Goal: Task Accomplishment & Management: Complete application form

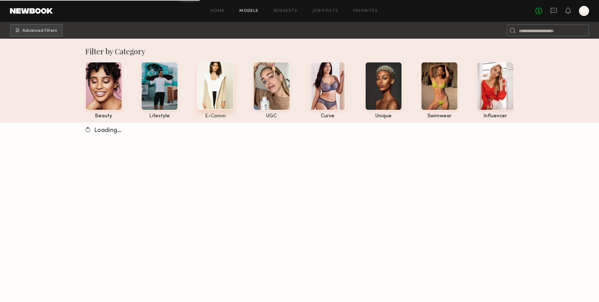
click at [217, 79] on div at bounding box center [215, 85] width 37 height 49
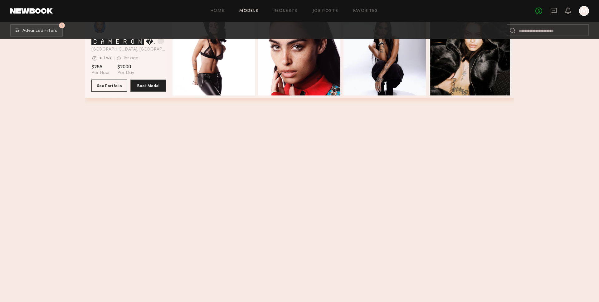
scroll to position [475, 0]
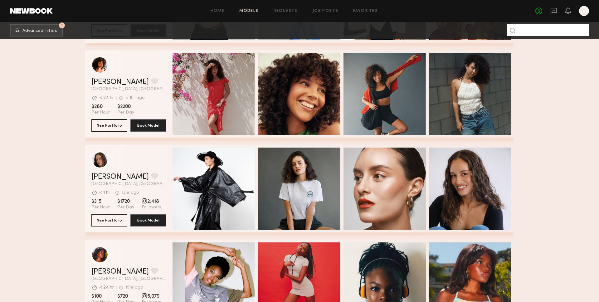
click at [563, 30] on input at bounding box center [547, 30] width 82 height 12
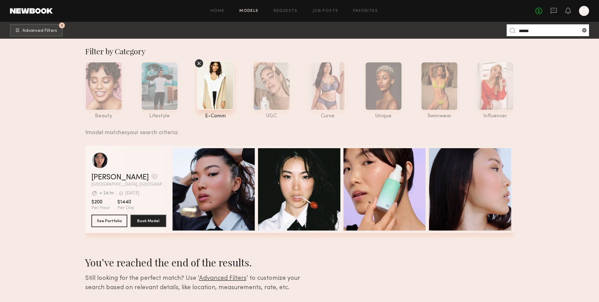
type input "******"
click at [143, 165] on div "grid" at bounding box center [128, 160] width 75 height 17
click at [97, 174] on link "Alyson V." at bounding box center [119, 177] width 57 height 7
click at [582, 30] on common-icon at bounding box center [584, 30] width 6 height 6
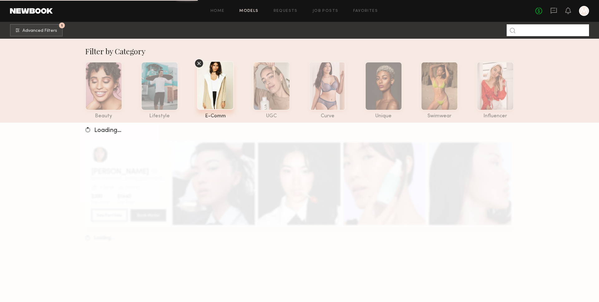
click at [535, 32] on input at bounding box center [547, 30] width 82 height 12
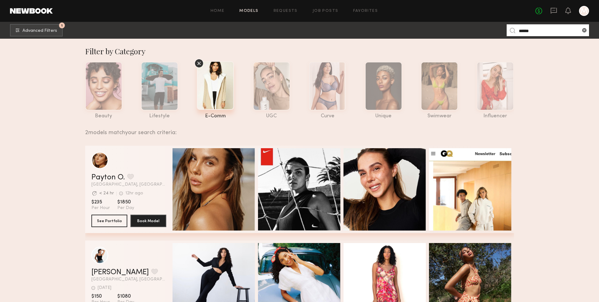
type input "******"
click at [154, 168] on div "grid" at bounding box center [128, 160] width 75 height 17
click at [113, 222] on button "See Portfolio" at bounding box center [109, 220] width 36 height 12
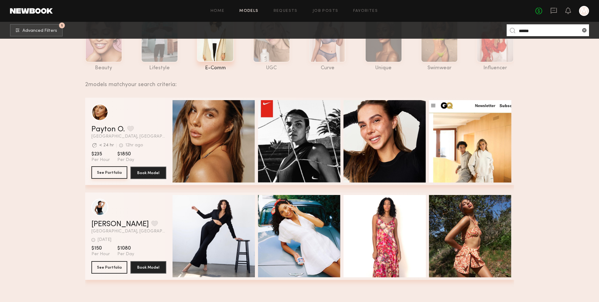
scroll to position [65, 0]
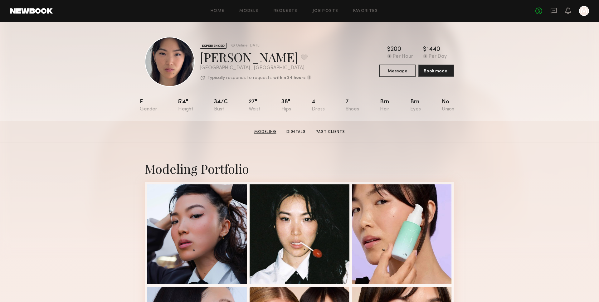
click at [267, 132] on link "Modeling" at bounding box center [265, 132] width 27 height 6
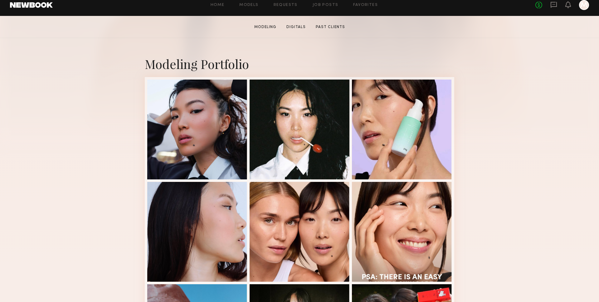
scroll to position [105, 0]
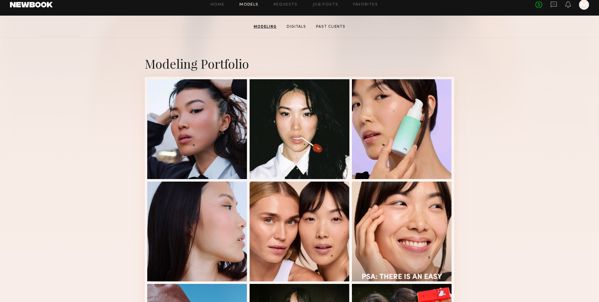
click at [254, 5] on link "Models" at bounding box center [248, 5] width 19 height 4
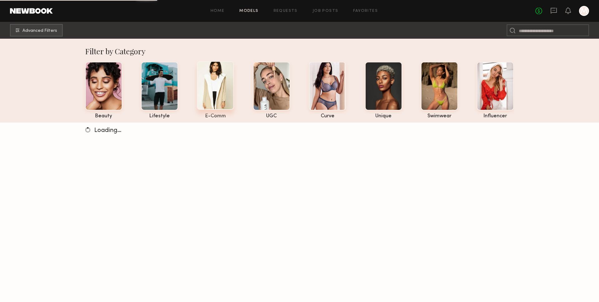
click at [214, 85] on div at bounding box center [215, 85] width 37 height 49
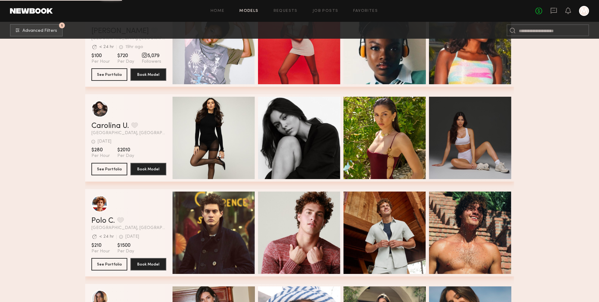
scroll to position [997, 0]
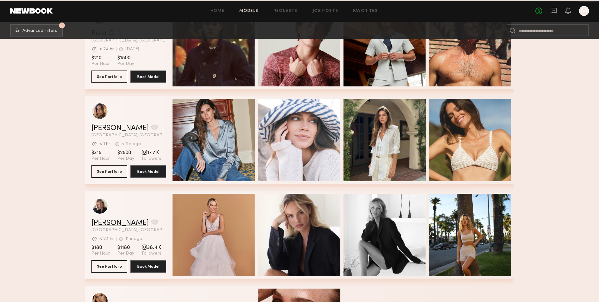
click at [104, 220] on link "Klaudia S." at bounding box center [119, 222] width 57 height 7
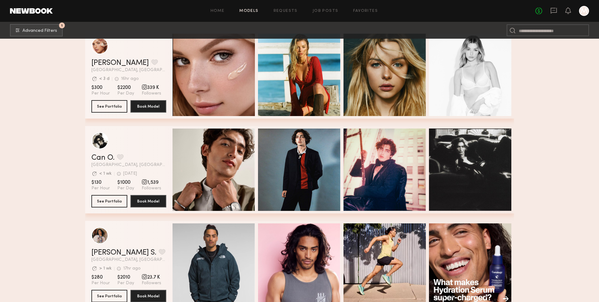
scroll to position [0, 0]
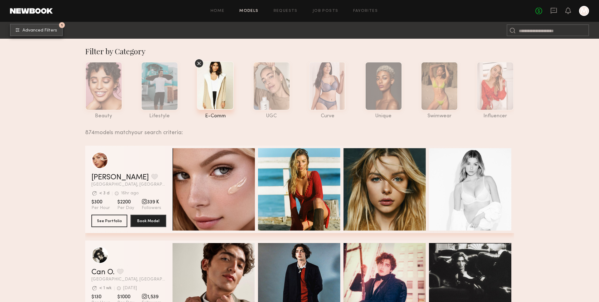
click at [47, 31] on span "Advanced Filters" at bounding box center [39, 30] width 35 height 4
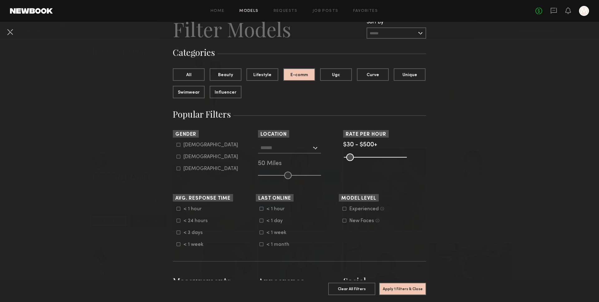
scroll to position [27, 0]
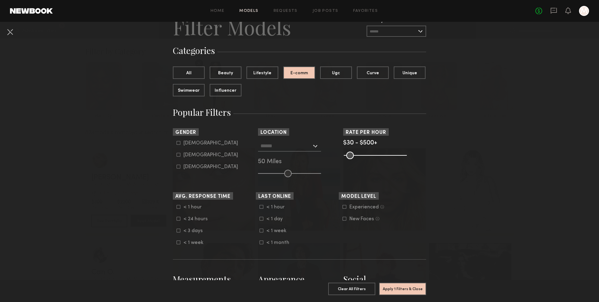
click at [196, 152] on form "Male Female Non-binary" at bounding box center [216, 154] width 79 height 29
click at [197, 155] on div "Female" at bounding box center [210, 155] width 55 height 4
type input "**"
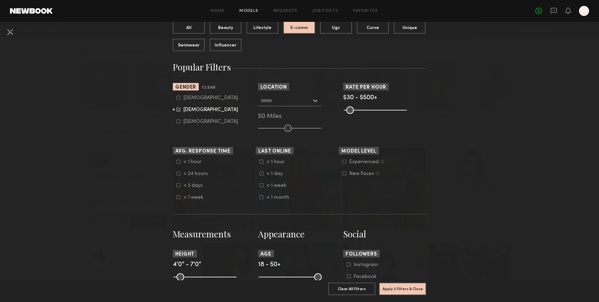
scroll to position [0, 0]
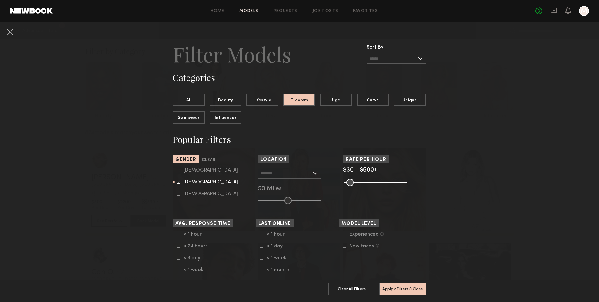
click at [295, 176] on input "text" at bounding box center [285, 172] width 51 height 11
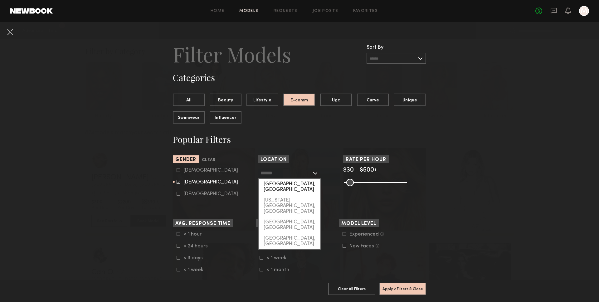
click at [294, 184] on div "[GEOGRAPHIC_DATA], [GEOGRAPHIC_DATA]" at bounding box center [290, 187] width 62 height 16
type input "**********"
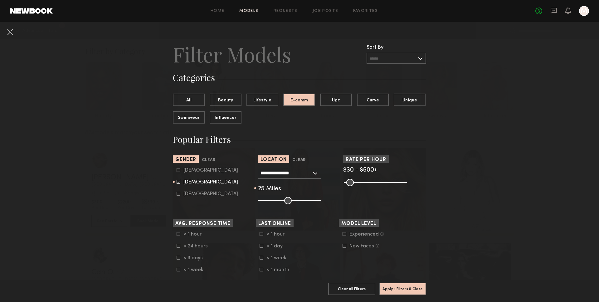
drag, startPoint x: 289, startPoint y: 198, endPoint x: 272, endPoint y: 198, distance: 16.8
type input "**"
click at [272, 198] on input "range" at bounding box center [289, 200] width 63 height 7
click at [402, 290] on button "Apply 3 Filters & Close" at bounding box center [402, 288] width 47 height 12
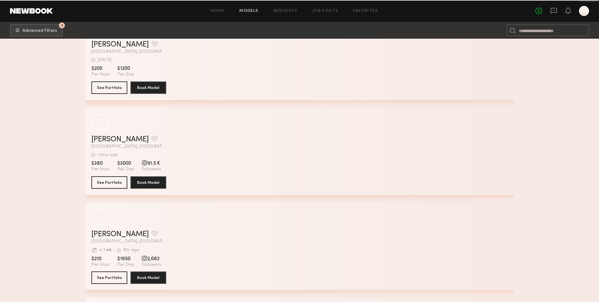
scroll to position [2764, 0]
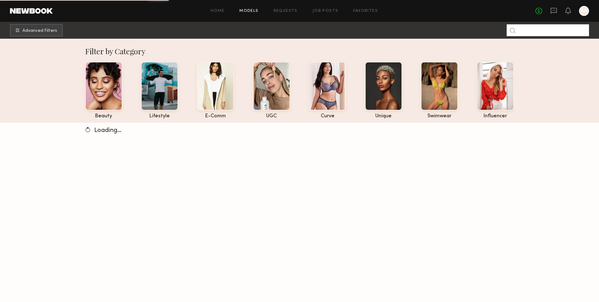
click at [533, 34] on input at bounding box center [547, 30] width 82 height 12
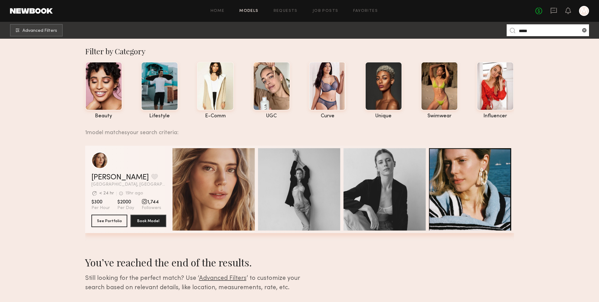
type input "*****"
click at [148, 164] on div "grid" at bounding box center [128, 160] width 75 height 17
click at [162, 161] on div "grid" at bounding box center [128, 160] width 75 height 17
click at [107, 218] on button "See Portfolio" at bounding box center [109, 220] width 36 height 12
click at [540, 32] on input "*****" at bounding box center [547, 30] width 82 height 12
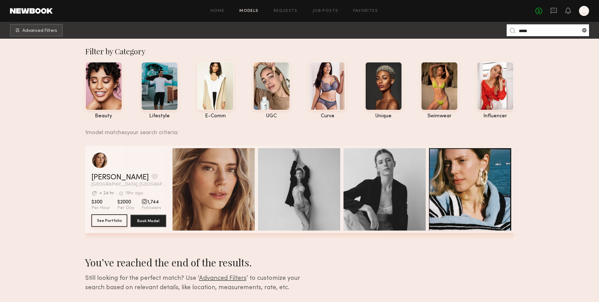
click at [117, 220] on button "See Portfolio" at bounding box center [109, 220] width 36 height 12
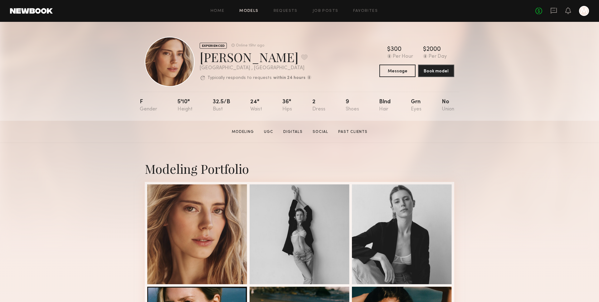
click at [247, 9] on link "Models" at bounding box center [248, 11] width 19 height 4
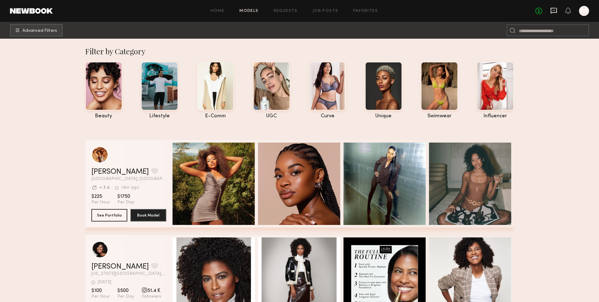
click at [552, 12] on icon at bounding box center [553, 10] width 7 height 7
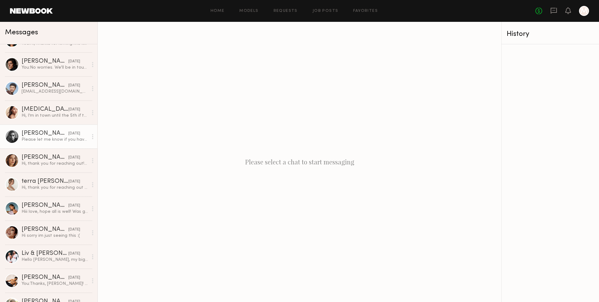
scroll to position [17, 0]
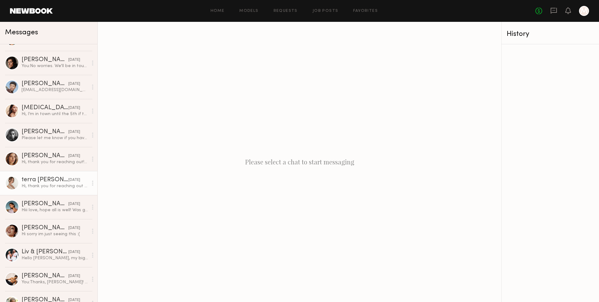
click at [30, 185] on div "Hi, thank you for reaching out and considering me for this upcoming shoot. I wi…" at bounding box center [55, 186] width 66 height 6
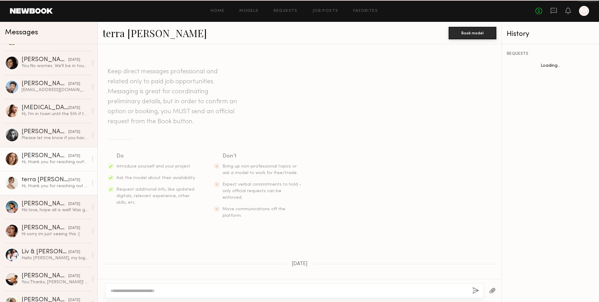
scroll to position [298, 0]
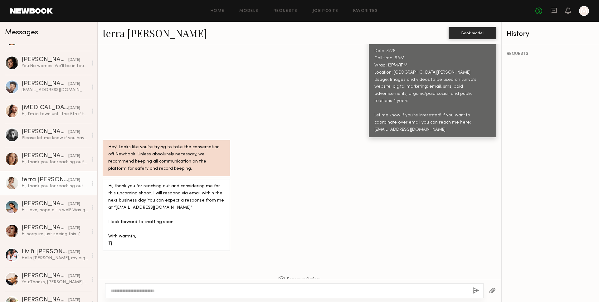
click at [130, 35] on link "terra jo w." at bounding box center [155, 32] width 104 height 13
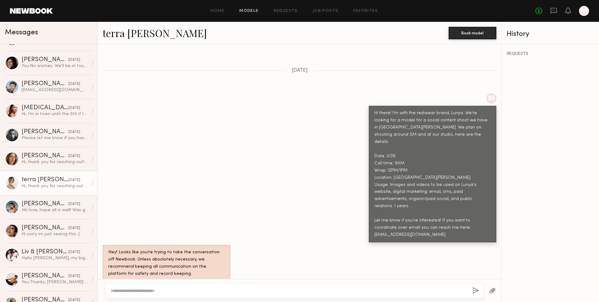
click at [249, 9] on link "Models" at bounding box center [248, 11] width 19 height 4
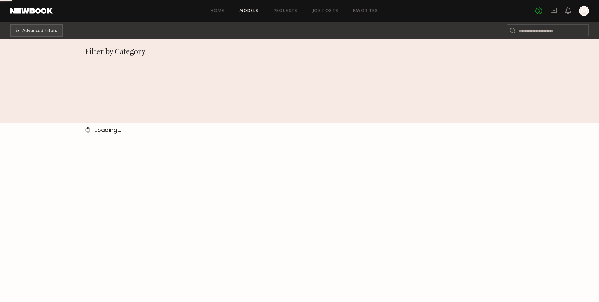
click at [250, 9] on link "Models" at bounding box center [248, 11] width 19 height 4
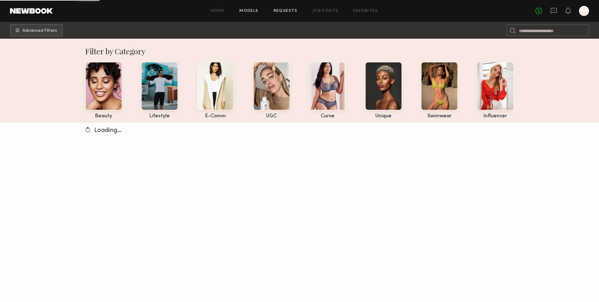
click at [282, 11] on link "Requests" at bounding box center [286, 11] width 24 height 4
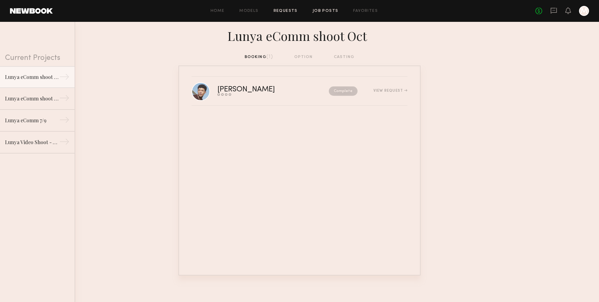
click at [325, 11] on link "Job Posts" at bounding box center [326, 11] width 26 height 4
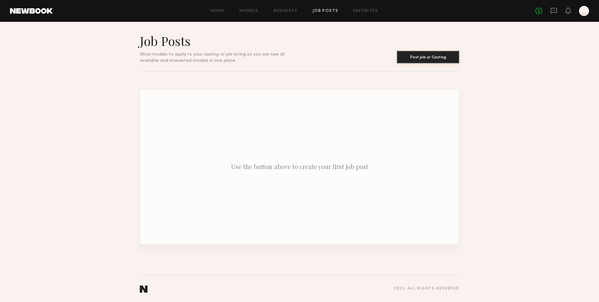
click at [410, 59] on button "Post Job or Casting" at bounding box center [428, 57] width 62 height 12
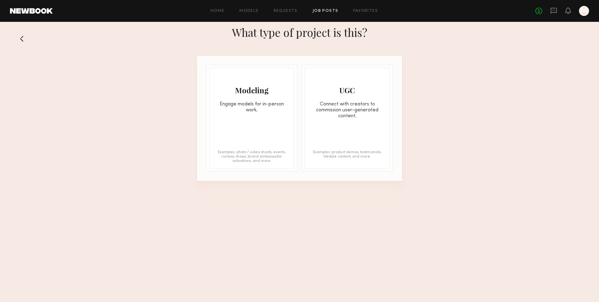
click at [272, 103] on div "Engage models for in-person work." at bounding box center [252, 107] width 84 height 12
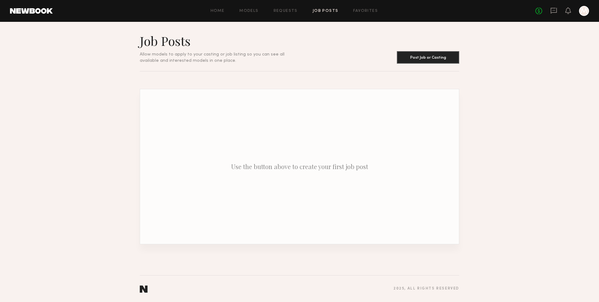
click at [299, 8] on div "Home Models Requests Job Posts Favorites Sign Out No fees up to $5,000 M" at bounding box center [321, 11] width 536 height 10
click at [250, 12] on link "Models" at bounding box center [248, 11] width 19 height 4
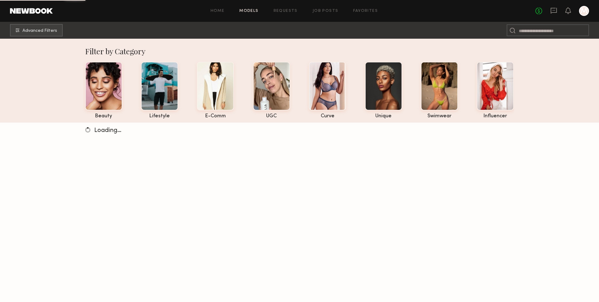
click at [230, 11] on div "Home Models Requests Job Posts Favorites Sign Out" at bounding box center [294, 11] width 482 height 4
click at [218, 11] on link "Home" at bounding box center [218, 11] width 14 height 4
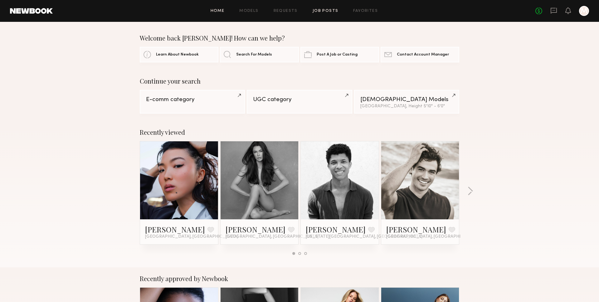
click at [326, 10] on link "Job Posts" at bounding box center [326, 11] width 26 height 4
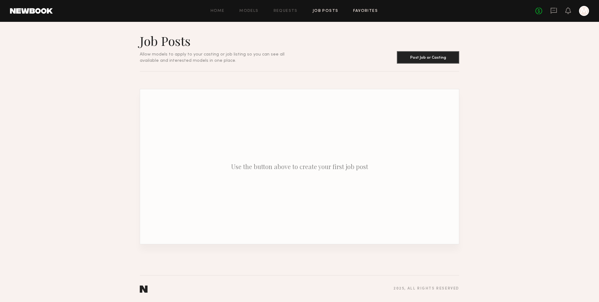
click at [358, 11] on link "Favorites" at bounding box center [365, 11] width 25 height 4
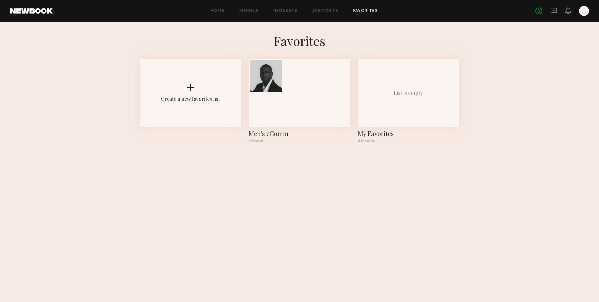
click at [289, 8] on div "Home Models Requests Job Posts Favorites Sign Out No fees up to $5,000 M" at bounding box center [321, 11] width 536 height 10
click at [313, 12] on link "Job Posts" at bounding box center [326, 11] width 26 height 4
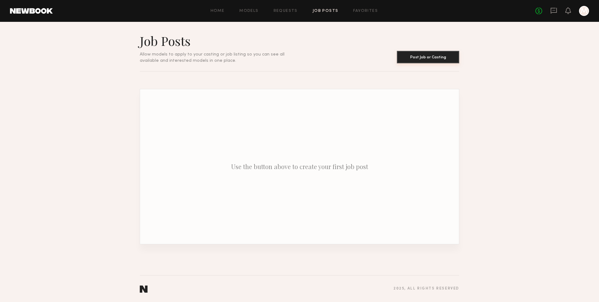
click at [408, 60] on button "Post Job or Casting" at bounding box center [428, 57] width 62 height 12
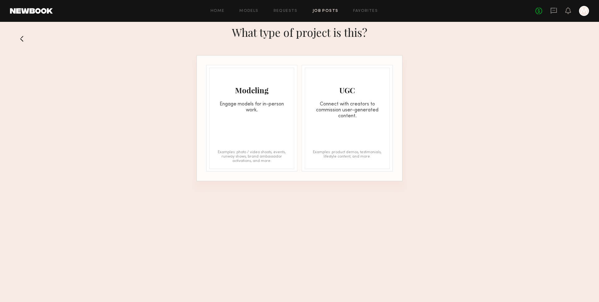
click at [266, 85] on div "Modeling" at bounding box center [252, 90] width 84 height 10
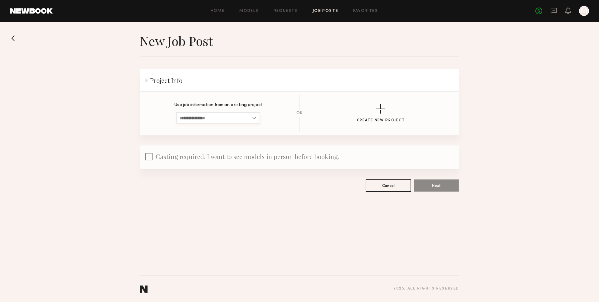
click at [240, 117] on input at bounding box center [218, 117] width 84 height 11
click at [276, 82] on header "Project Info" at bounding box center [299, 80] width 319 height 22
click at [148, 153] on div at bounding box center [148, 158] width 7 height 10
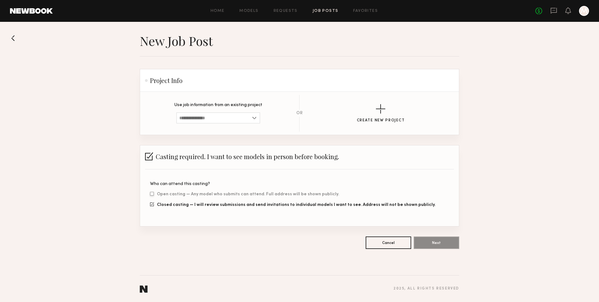
click at [152, 196] on label "Open casting — Any model who submits can attend. Full address will be shown pub…" at bounding box center [244, 194] width 189 height 4
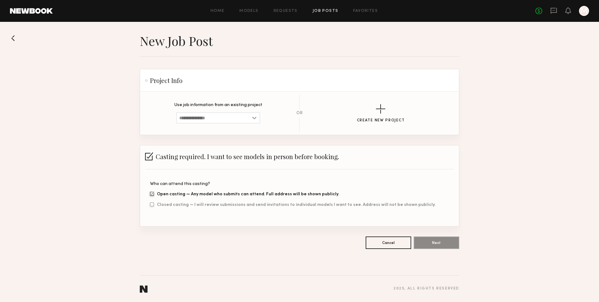
click at [151, 206] on label "Closed casting — I will review submissions and send invitations to individual m…" at bounding box center [292, 204] width 285 height 4
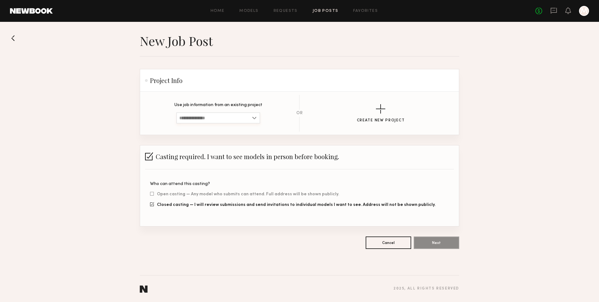
click at [235, 115] on input at bounding box center [218, 117] width 84 height 11
click at [387, 108] on button "Create New Project" at bounding box center [381, 113] width 48 height 18
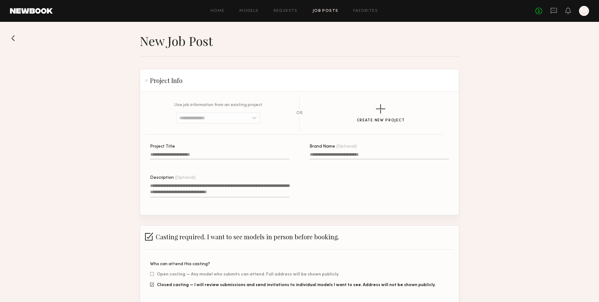
click at [253, 153] on input "Project Title" at bounding box center [219, 155] width 139 height 7
click at [239, 189] on textarea "Description (Optional)" at bounding box center [219, 189] width 139 height 15
click at [320, 185] on div "Project Title A project title is required Brand Name (Optional) Description (Op…" at bounding box center [309, 179] width 319 height 70
click at [227, 191] on textarea "Description (Optional)" at bounding box center [219, 189] width 139 height 15
click at [324, 153] on input "Brand Name (Optional)" at bounding box center [378, 155] width 139 height 7
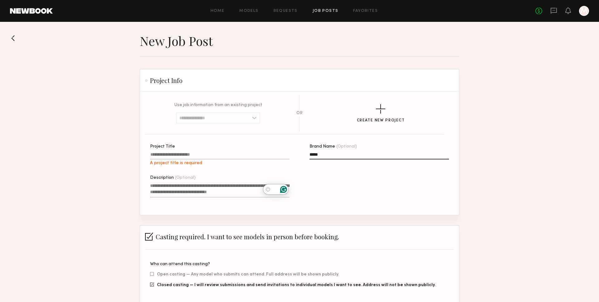
type input "*****"
click at [194, 152] on label "Project Title A project title is required" at bounding box center [219, 154] width 139 height 21
click at [194, 152] on input "Project Title A project title is required" at bounding box center [219, 155] width 139 height 7
click at [194, 152] on label "Project Title A project title is required" at bounding box center [219, 154] width 139 height 21
click at [194, 152] on input "Project Title A project title is required" at bounding box center [219, 155] width 139 height 7
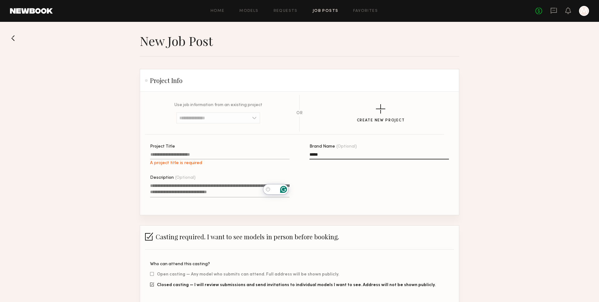
click at [194, 156] on input "Project Title A project title is required" at bounding box center [219, 155] width 139 height 7
type input "*"
type input "*****"
click at [153, 157] on input "*****" at bounding box center [219, 155] width 139 height 7
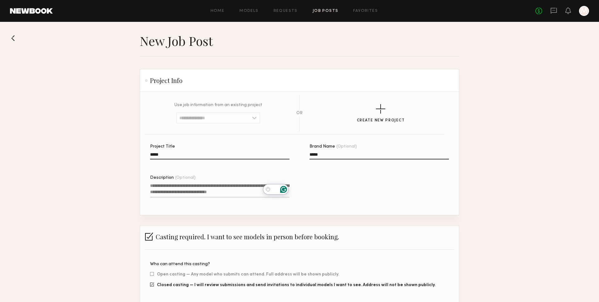
click at [153, 157] on input "*****" at bounding box center [219, 155] width 139 height 7
type input "**********"
click at [156, 189] on textarea "Description (Optional)" at bounding box center [219, 189] width 139 height 15
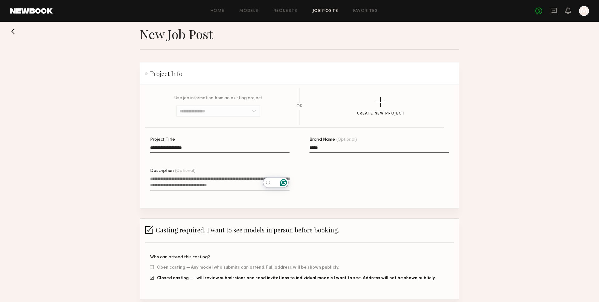
scroll to position [9, 0]
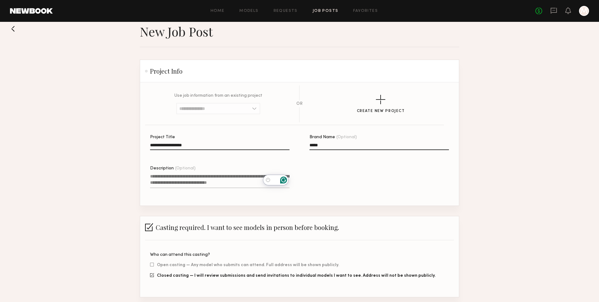
click at [166, 182] on textarea "Description (Optional)" at bounding box center [219, 180] width 139 height 15
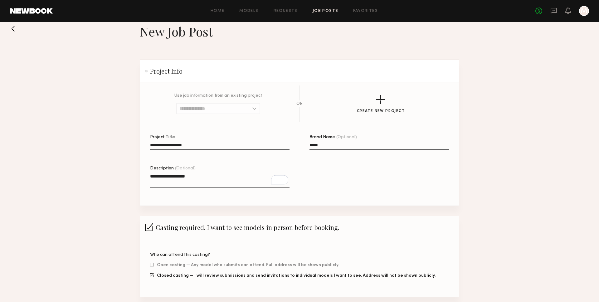
click at [194, 178] on textarea "**********" at bounding box center [219, 180] width 139 height 15
click at [211, 181] on textarea "**********" at bounding box center [219, 180] width 139 height 15
type textarea "**********"
click at [192, 178] on textarea "**********" at bounding box center [219, 180] width 139 height 15
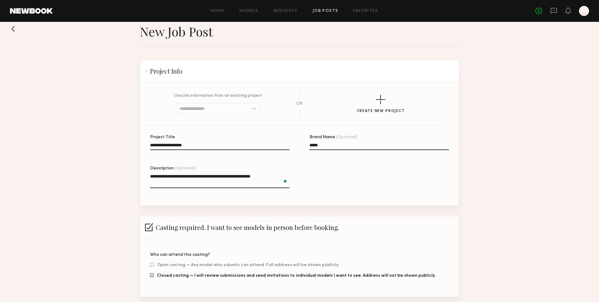
click at [192, 178] on textarea "**********" at bounding box center [219, 180] width 139 height 15
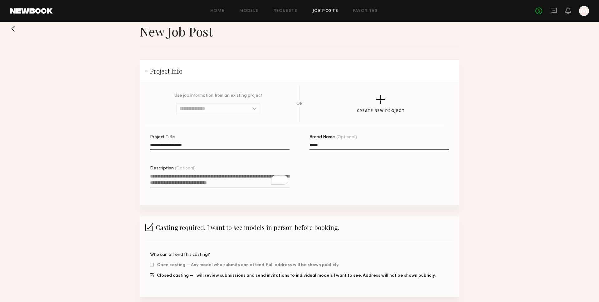
click at [284, 199] on div "**********" at bounding box center [309, 170] width 319 height 70
click at [237, 169] on div "Description (Optional)" at bounding box center [219, 168] width 139 height 4
click at [237, 173] on textarea "Description (Optional)" at bounding box center [219, 180] width 139 height 15
click at [235, 178] on textarea "Description (Optional)" at bounding box center [219, 180] width 139 height 15
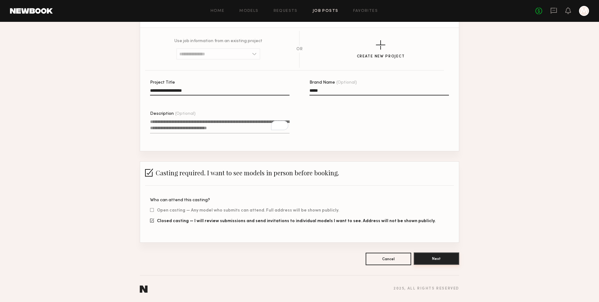
click at [444, 259] on button "Next" at bounding box center [437, 258] width 46 height 12
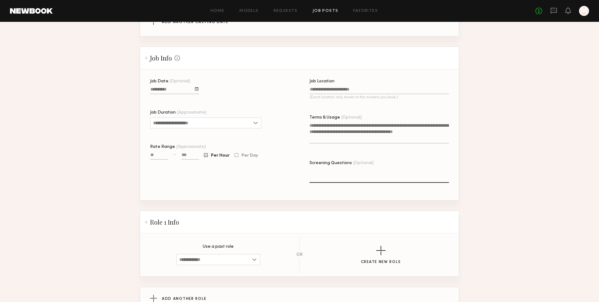
scroll to position [457, 0]
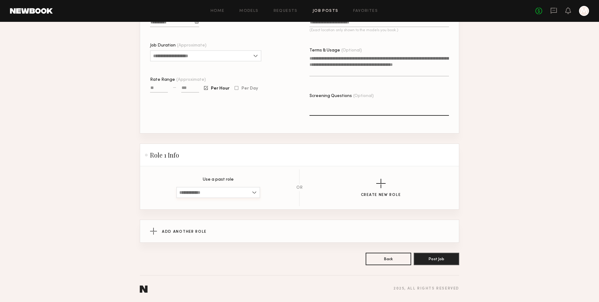
click at [252, 191] on input at bounding box center [218, 192] width 84 height 11
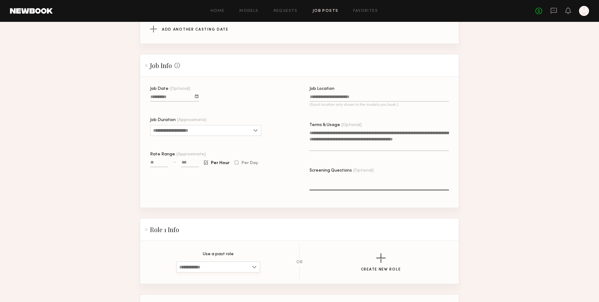
scroll to position [274, 0]
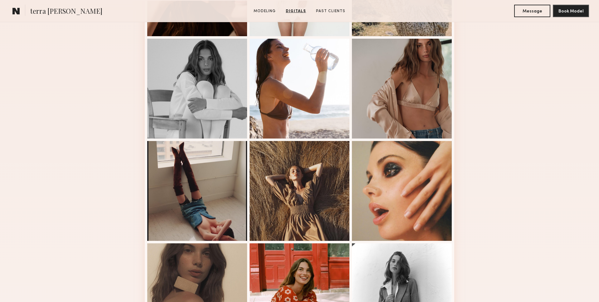
scroll to position [222, 0]
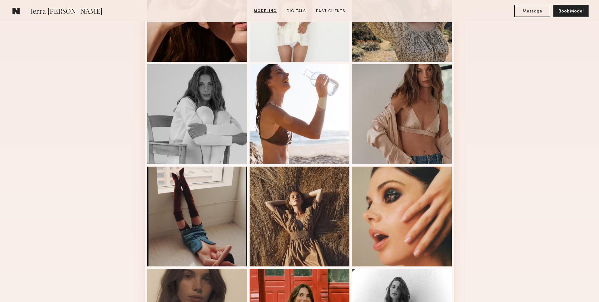
click at [486, 55] on div "Modeling Portfolio View More" at bounding box center [299, 163] width 599 height 486
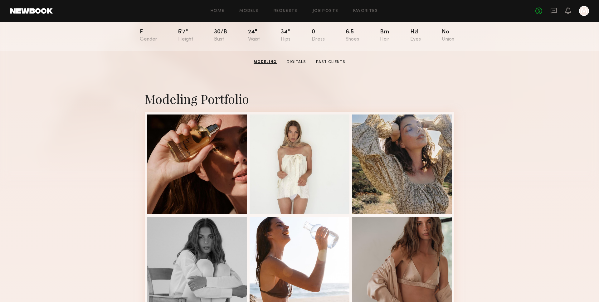
scroll to position [0, 0]
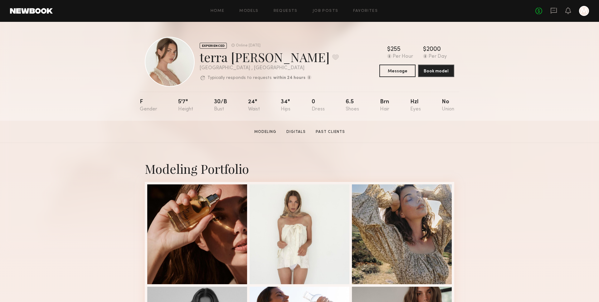
click at [91, 51] on div "EXPERIENCED Online [DATE] terra [PERSON_NAME] Favorite [GEOGRAPHIC_DATA] , [GEO…" at bounding box center [299, 71] width 599 height 99
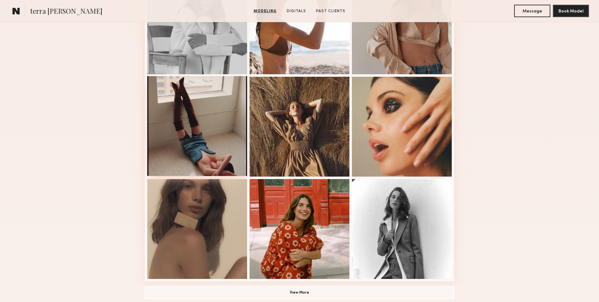
scroll to position [413, 0]
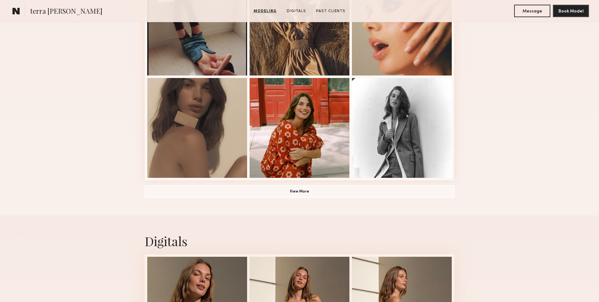
click at [217, 196] on button "View More" at bounding box center [299, 191] width 309 height 12
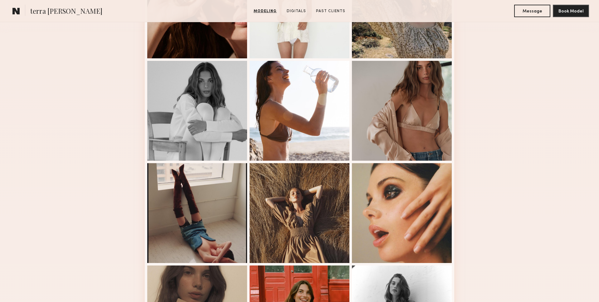
scroll to position [213, 0]
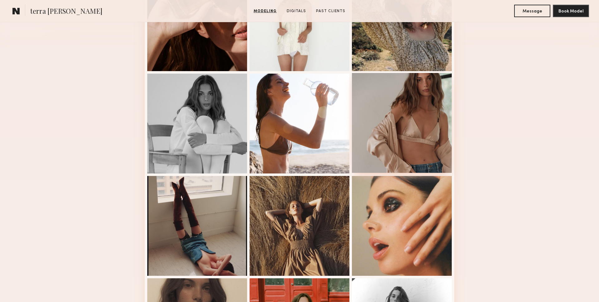
click at [407, 105] on div at bounding box center [402, 123] width 100 height 100
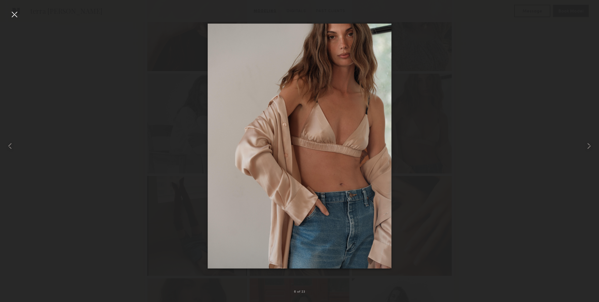
click at [149, 241] on div at bounding box center [299, 146] width 599 height 272
click at [14, 14] on div at bounding box center [14, 14] width 10 height 10
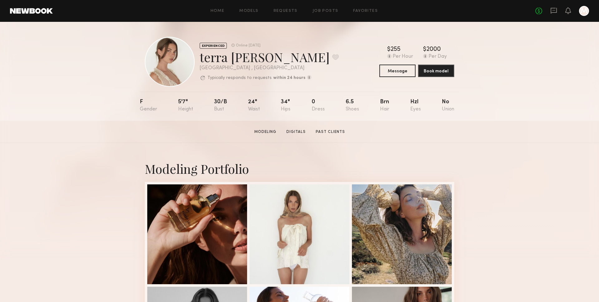
click at [250, 13] on div "Home Models Requests Job Posts Favorites Sign Out No fees up to $5,000 M" at bounding box center [321, 11] width 536 height 10
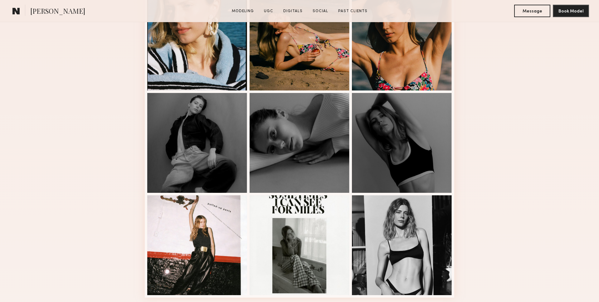
scroll to position [398, 0]
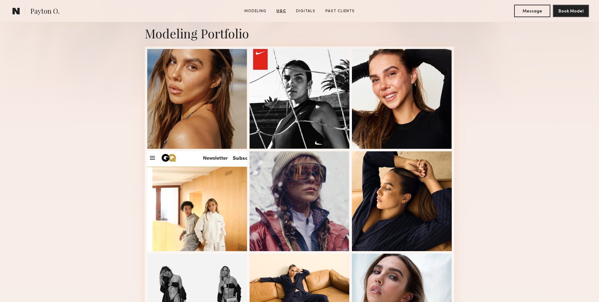
scroll to position [40, 0]
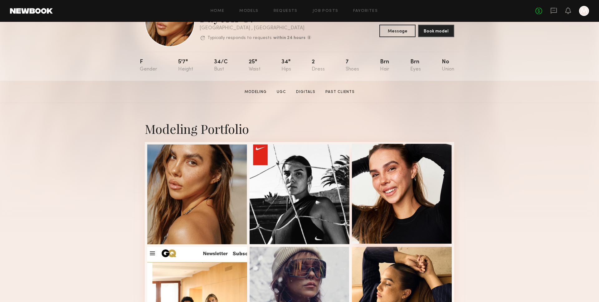
click at [431, 184] on div at bounding box center [402, 194] width 100 height 100
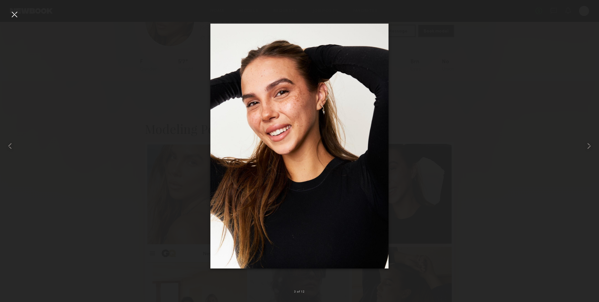
click at [431, 184] on div at bounding box center [299, 146] width 599 height 272
click at [474, 189] on div at bounding box center [299, 146] width 599 height 272
click at [409, 72] on div at bounding box center [299, 146] width 599 height 272
click at [407, 22] on div at bounding box center [299, 146] width 599 height 272
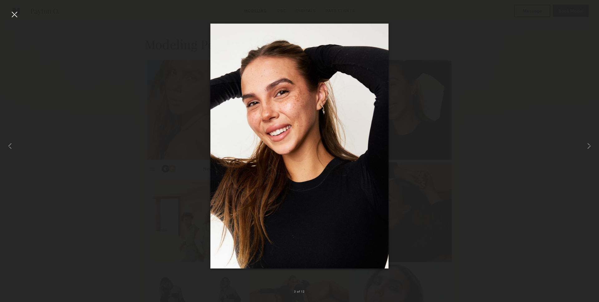
click at [407, 22] on div at bounding box center [299, 146] width 599 height 272
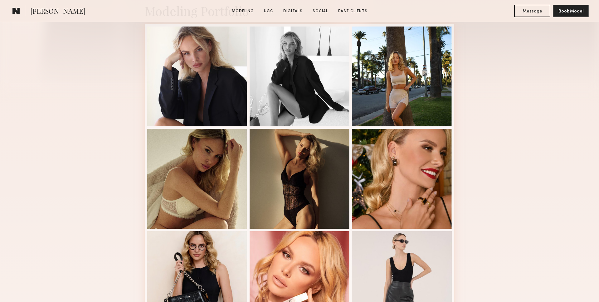
scroll to position [230, 0]
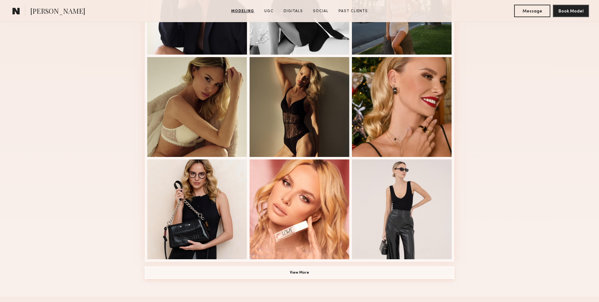
click at [232, 273] on button "View More" at bounding box center [299, 272] width 309 height 12
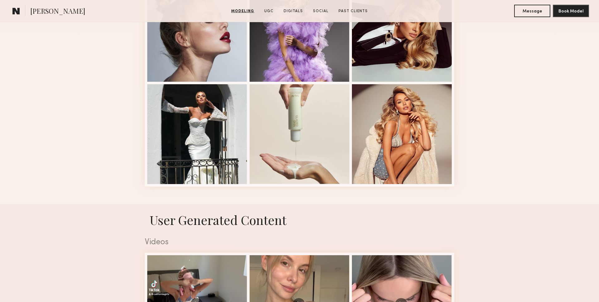
scroll to position [784, 0]
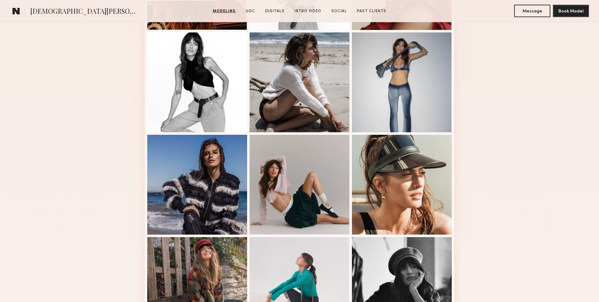
scroll to position [369, 0]
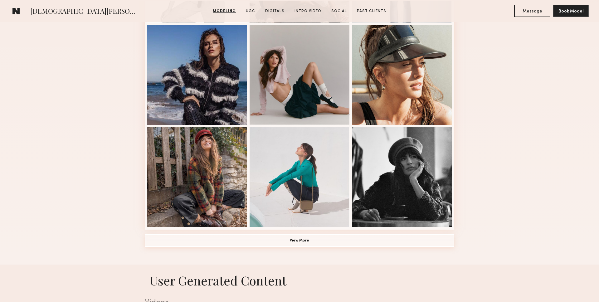
click at [266, 234] on button "View More" at bounding box center [299, 240] width 309 height 12
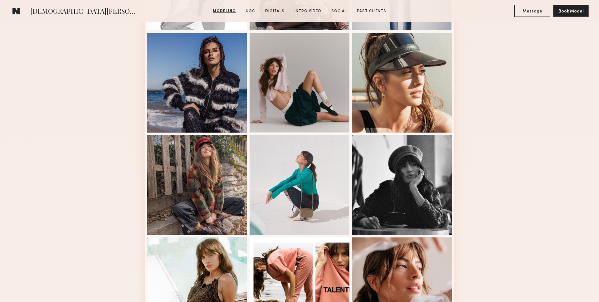
scroll to position [101, 0]
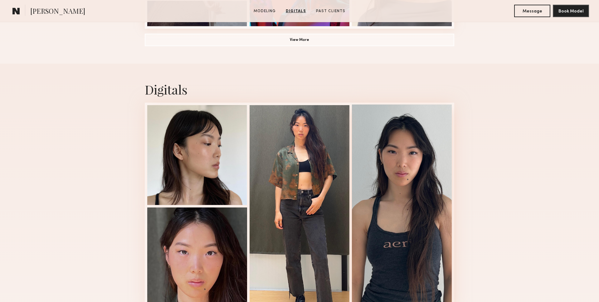
scroll to position [482, 0]
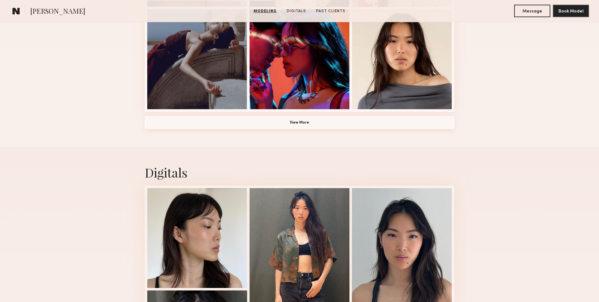
click at [391, 124] on button "View More" at bounding box center [299, 122] width 309 height 12
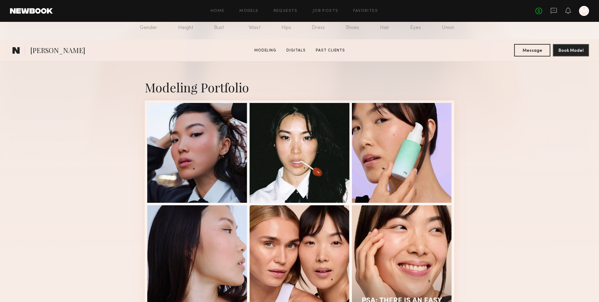
scroll to position [0, 0]
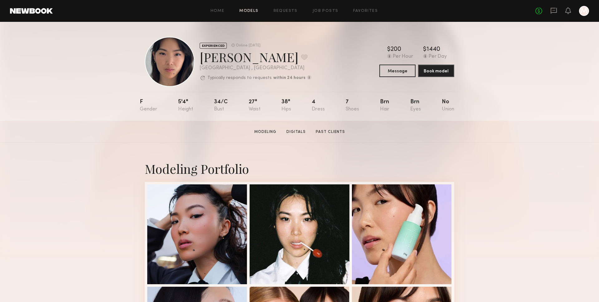
click at [258, 11] on link "Models" at bounding box center [248, 11] width 19 height 4
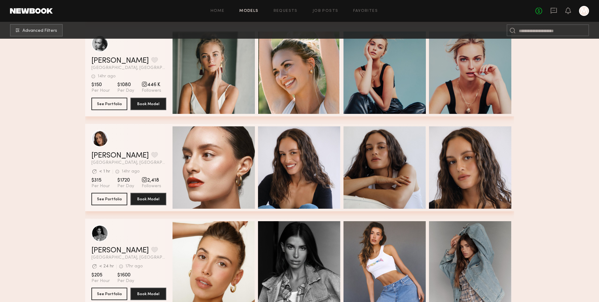
scroll to position [4948, 0]
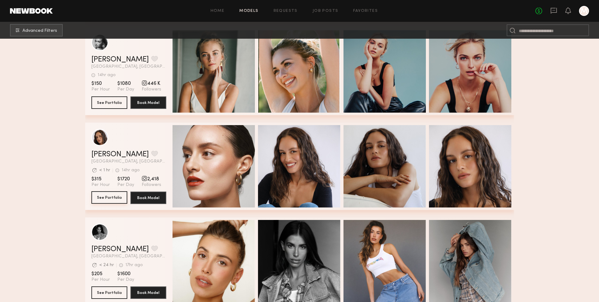
click at [106, 201] on button "See Portfolio" at bounding box center [109, 197] width 36 height 12
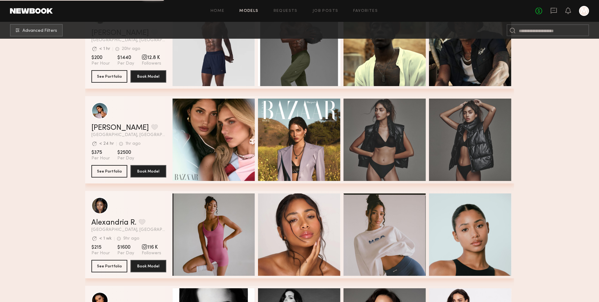
scroll to position [6302, 0]
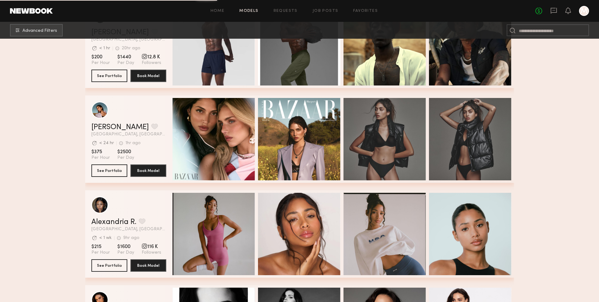
click at [143, 114] on div "grid" at bounding box center [128, 110] width 75 height 17
click at [110, 170] on button "See Portfolio" at bounding box center [109, 170] width 36 height 12
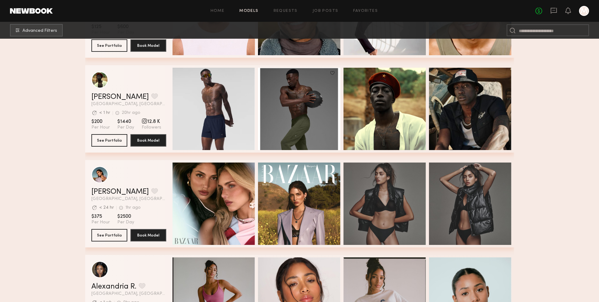
scroll to position [6337, 0]
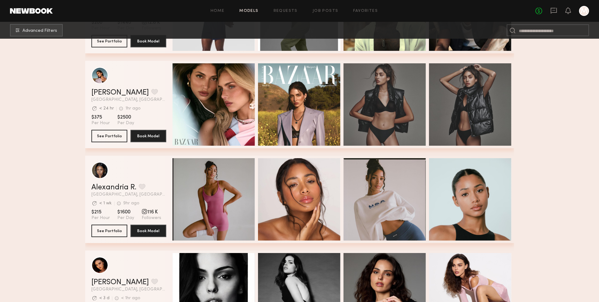
click at [115, 70] on div "grid" at bounding box center [128, 75] width 75 height 17
click at [97, 76] on div "grid" at bounding box center [99, 75] width 17 height 17
click at [149, 83] on div "grid" at bounding box center [128, 75] width 75 height 17
click at [114, 137] on button "See Portfolio" at bounding box center [109, 135] width 36 height 12
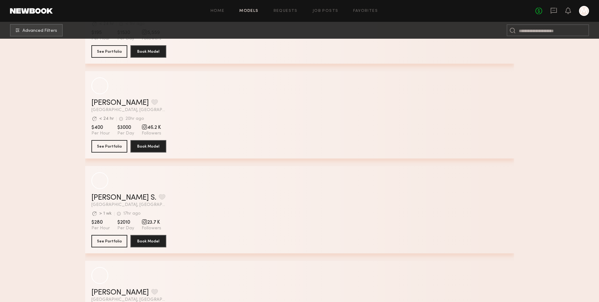
scroll to position [1958, 0]
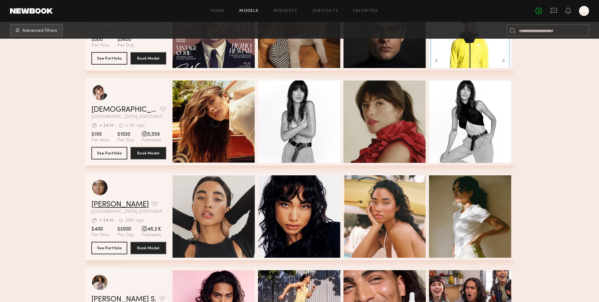
click at [109, 203] on link "Gabriella F." at bounding box center [119, 204] width 57 height 7
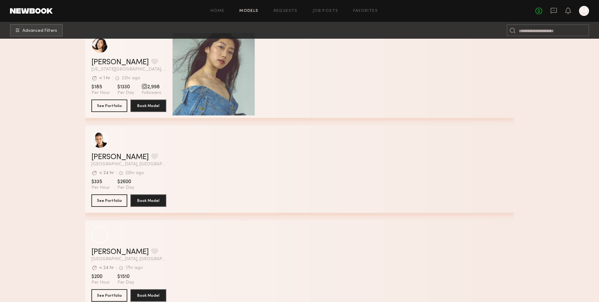
scroll to position [0, 0]
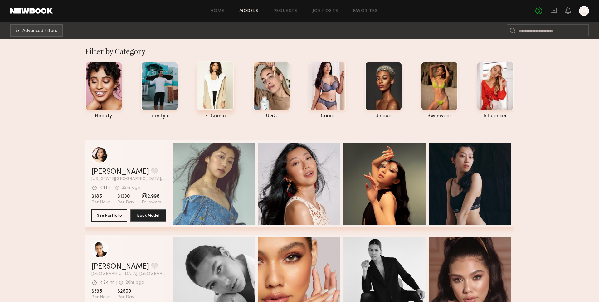
click at [225, 91] on div at bounding box center [215, 85] width 37 height 49
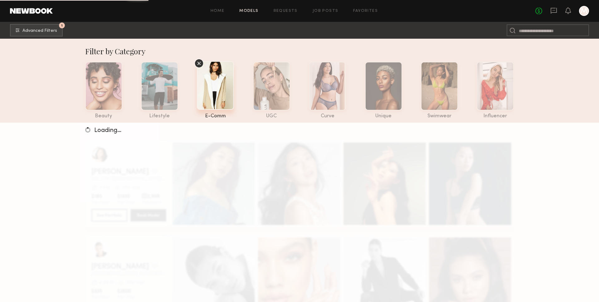
click at [26, 19] on header "Home Models Requests Job Posts Favorites Sign Out No fees up to $5,000 M" at bounding box center [299, 11] width 599 height 22
click at [28, 30] on span "Advanced Filters" at bounding box center [39, 30] width 35 height 4
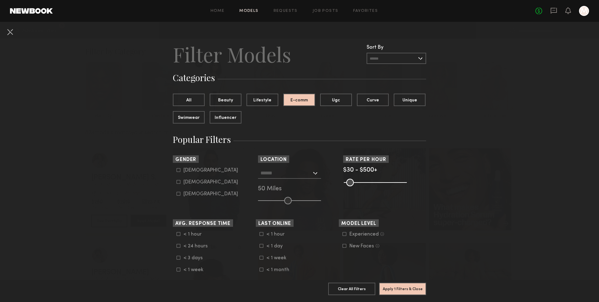
click at [314, 173] on div at bounding box center [289, 172] width 63 height 11
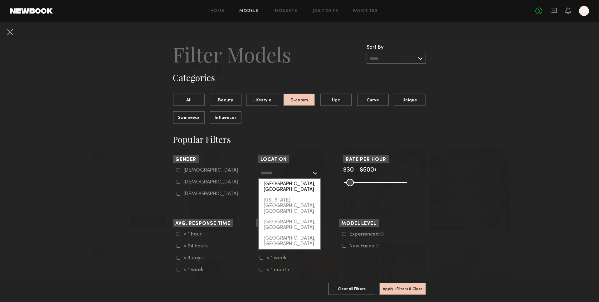
click at [309, 185] on div "[GEOGRAPHIC_DATA], [GEOGRAPHIC_DATA]" at bounding box center [290, 187] width 62 height 16
type input "**********"
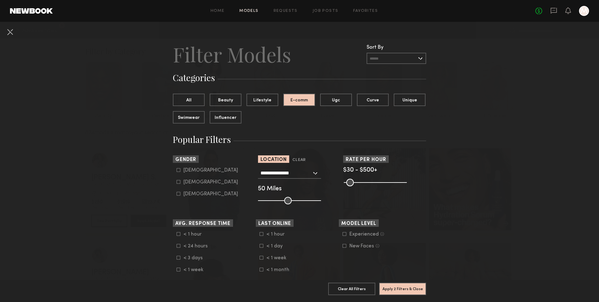
scroll to position [5, 0]
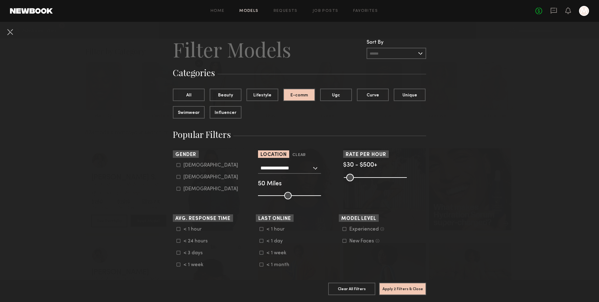
click at [195, 177] on div "Female" at bounding box center [210, 177] width 55 height 4
type input "**"
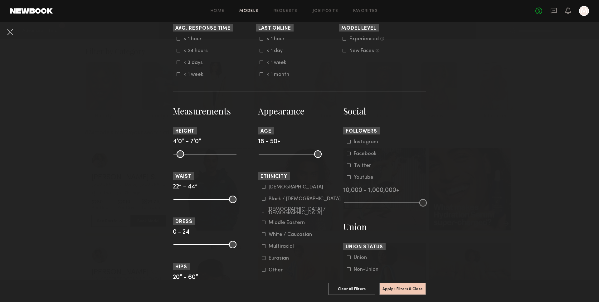
scroll to position [208, 0]
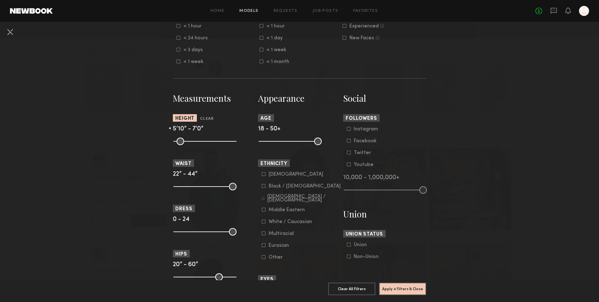
drag, startPoint x: 177, startPoint y: 144, endPoint x: 211, endPoint y: 145, distance: 34.0
type input "**"
click at [211, 145] on input "range" at bounding box center [204, 141] width 63 height 7
drag, startPoint x: 234, startPoint y: 143, endPoint x: 222, endPoint y: 143, distance: 11.9
type input "**"
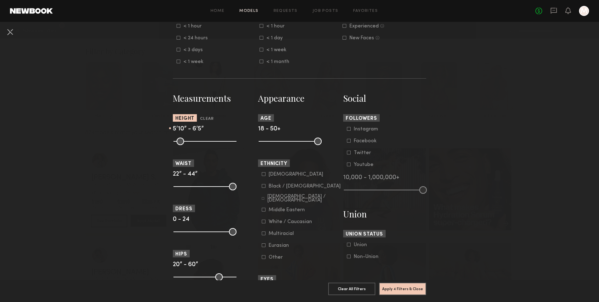
click at [222, 143] on input "range" at bounding box center [204, 141] width 63 height 7
drag, startPoint x: 211, startPoint y: 140, endPoint x: 206, endPoint y: 140, distance: 4.7
type input "**"
click at [206, 140] on input "range" at bounding box center [204, 141] width 63 height 7
click at [217, 142] on common-range-minmax at bounding box center [204, 140] width 63 height 7
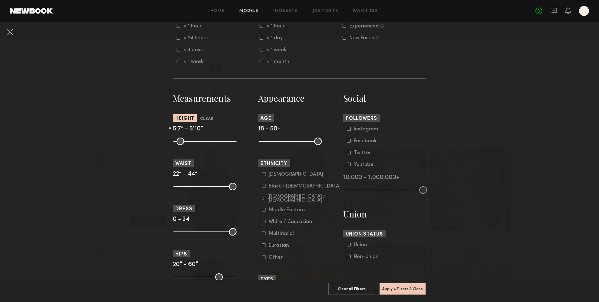
drag, startPoint x: 223, startPoint y: 142, endPoint x: 212, endPoint y: 141, distance: 11.0
type input "**"
click at [212, 141] on input "range" at bounding box center [204, 141] width 63 height 7
click at [414, 286] on button "Apply 4 Filters & Close" at bounding box center [402, 288] width 47 height 12
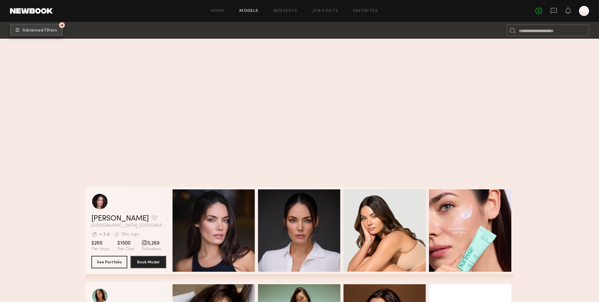
scroll to position [7550, 0]
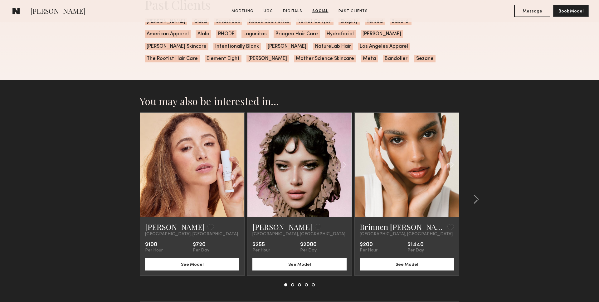
scroll to position [1639, 0]
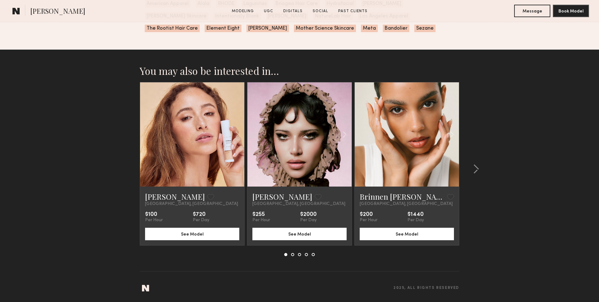
click at [402, 165] on link at bounding box center [407, 134] width 36 height 104
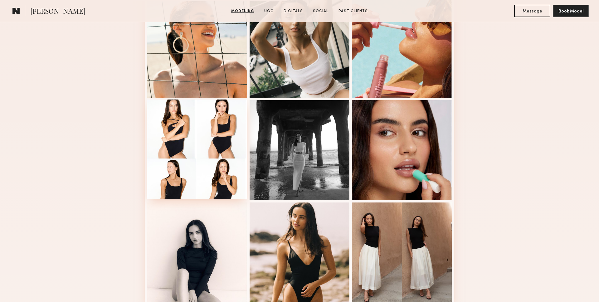
scroll to position [338, 0]
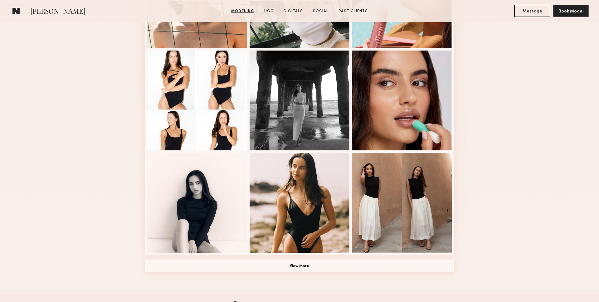
click at [244, 264] on button "View More" at bounding box center [299, 266] width 309 height 12
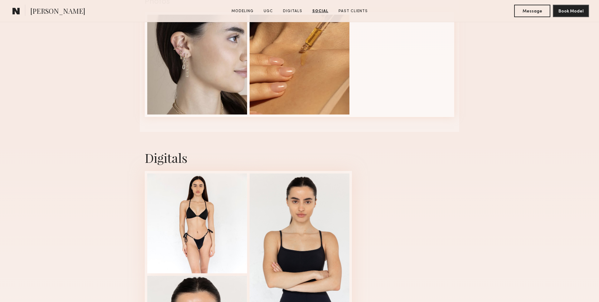
scroll to position [1130, 0]
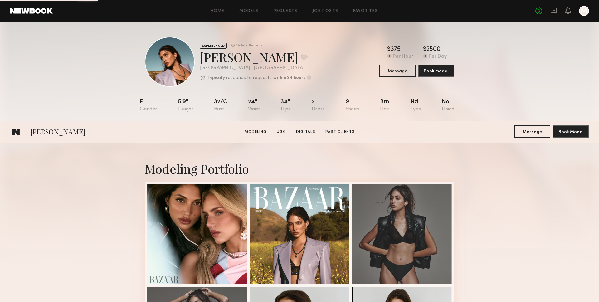
scroll to position [343, 0]
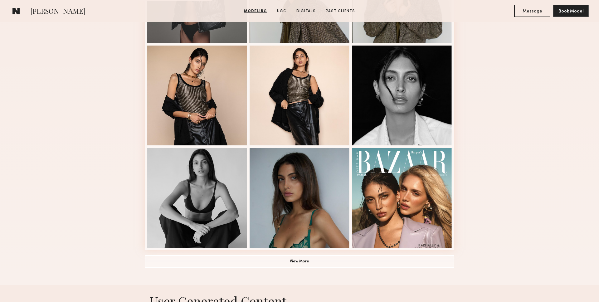
click at [195, 252] on div "Modeling Portfolio View More" at bounding box center [299, 42] width 309 height 486
click at [195, 247] on div at bounding box center [197, 197] width 100 height 100
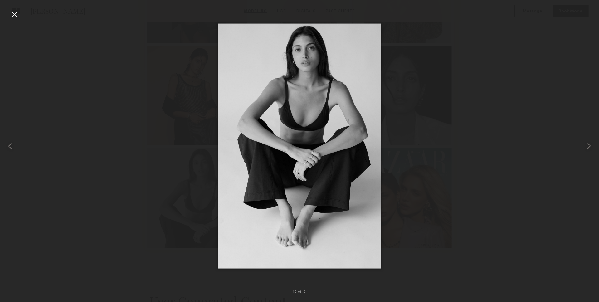
click at [163, 225] on div at bounding box center [299, 146] width 599 height 272
click at [11, 16] on div at bounding box center [14, 14] width 10 height 10
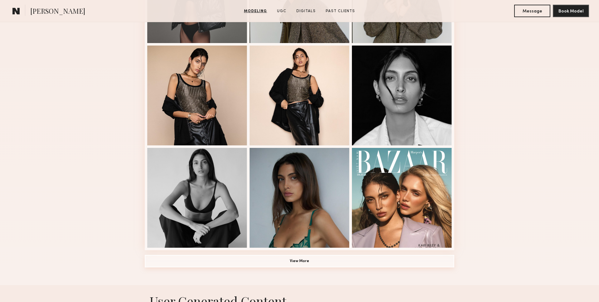
click at [259, 259] on button "View More" at bounding box center [299, 261] width 309 height 12
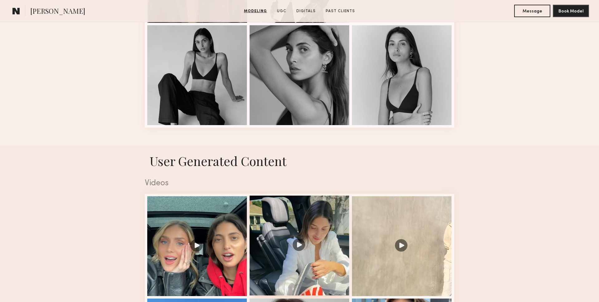
scroll to position [627, 0]
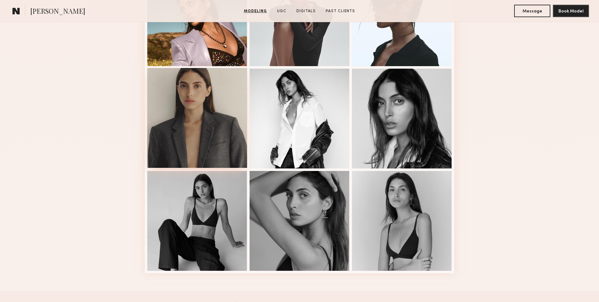
click at [229, 134] on div at bounding box center [197, 118] width 100 height 100
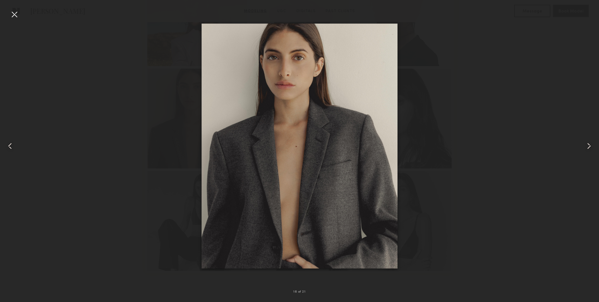
click at [12, 14] on div at bounding box center [14, 14] width 10 height 10
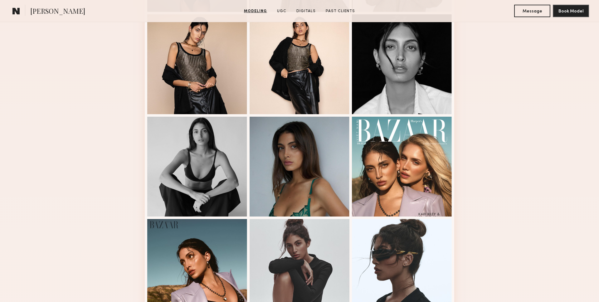
scroll to position [350, 0]
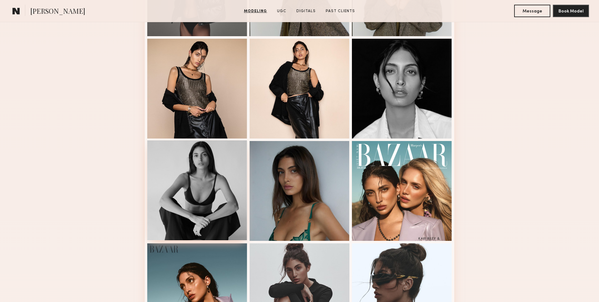
click at [208, 182] on div at bounding box center [197, 190] width 100 height 100
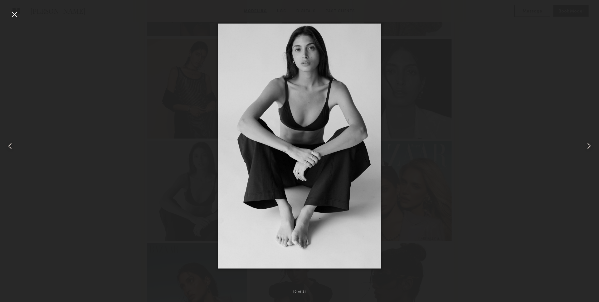
click at [15, 13] on div at bounding box center [14, 14] width 10 height 10
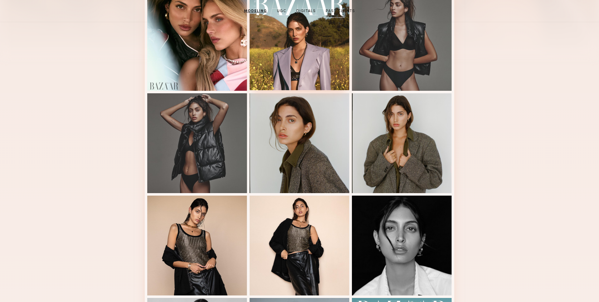
scroll to position [255, 0]
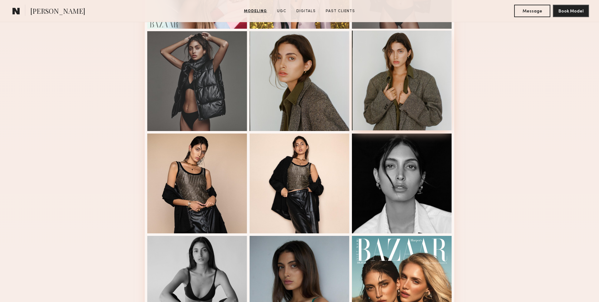
click at [429, 101] on div at bounding box center [402, 81] width 100 height 100
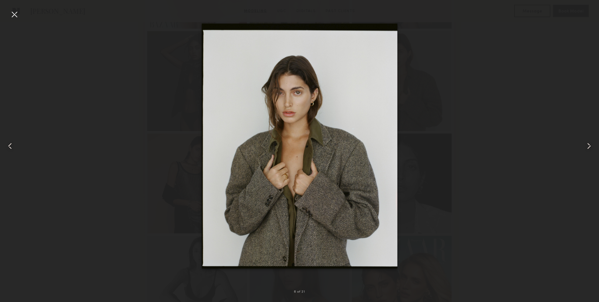
click at [496, 182] on div at bounding box center [299, 146] width 599 height 272
click at [420, 124] on div at bounding box center [299, 146] width 599 height 272
click at [10, 10] on div at bounding box center [14, 14] width 10 height 10
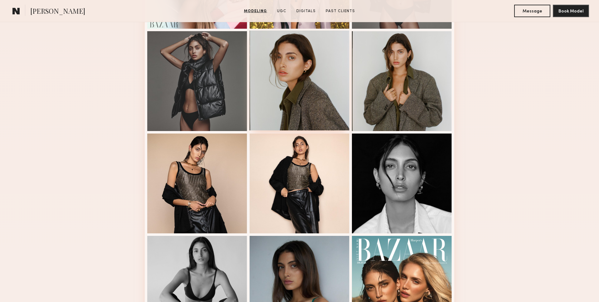
click at [287, 100] on div at bounding box center [300, 81] width 100 height 100
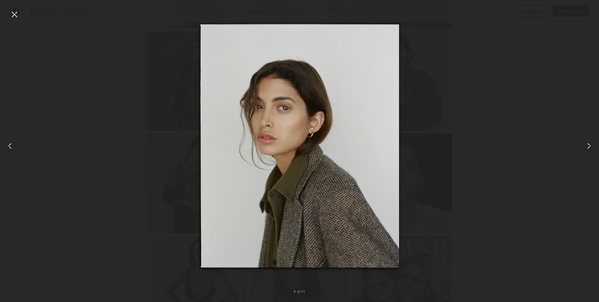
click at [432, 138] on div at bounding box center [299, 146] width 599 height 272
click at [505, 56] on div at bounding box center [299, 146] width 599 height 272
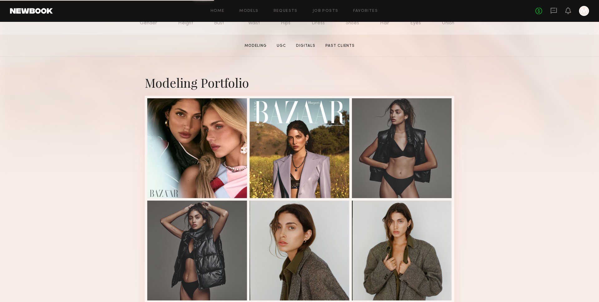
scroll to position [140, 0]
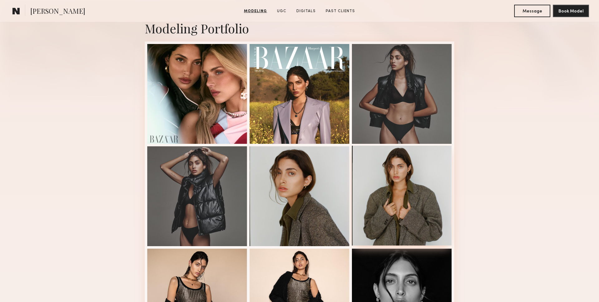
click at [384, 206] on div at bounding box center [402, 196] width 100 height 100
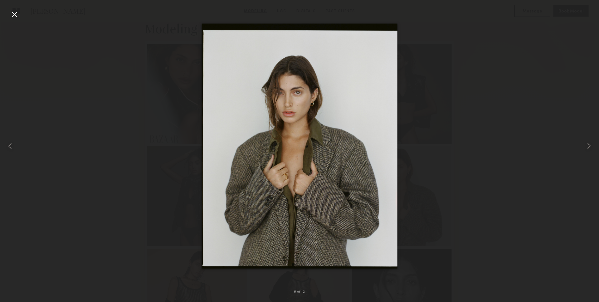
click at [435, 108] on div at bounding box center [299, 146] width 599 height 272
click at [13, 15] on div at bounding box center [14, 14] width 10 height 10
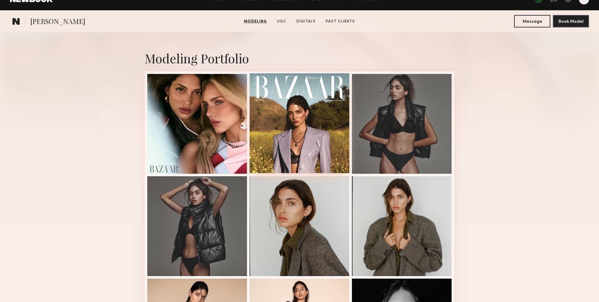
scroll to position [0, 0]
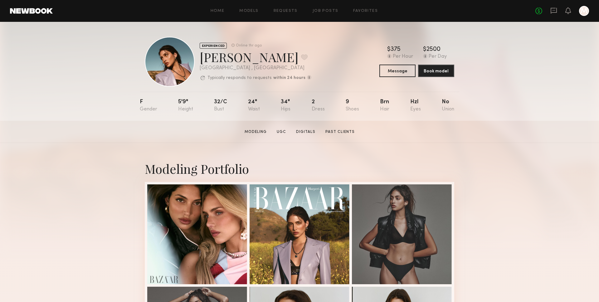
click at [252, 7] on div "Home Models Requests Job Posts Favorites Sign Out No fees up to $5,000 M" at bounding box center [321, 11] width 536 height 10
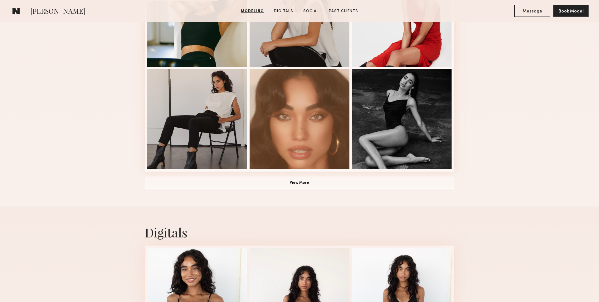
scroll to position [452, 0]
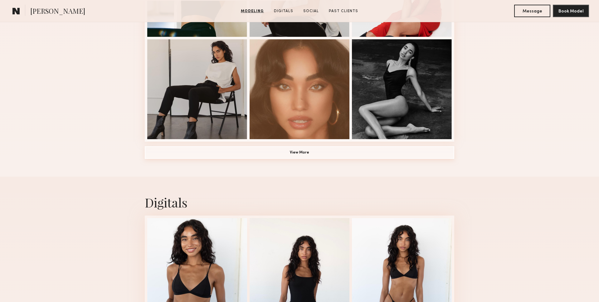
click at [269, 153] on button "View More" at bounding box center [299, 152] width 309 height 12
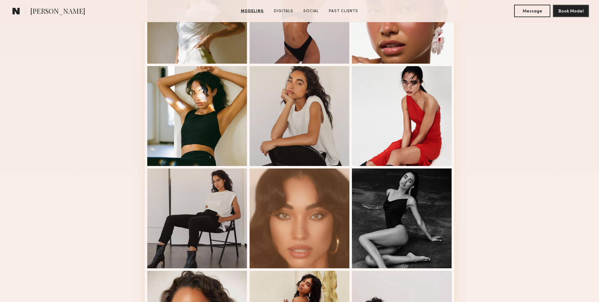
scroll to position [91, 0]
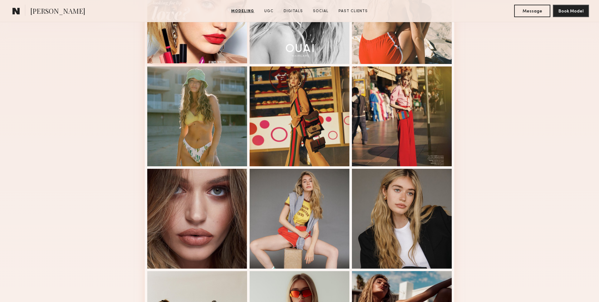
scroll to position [344, 0]
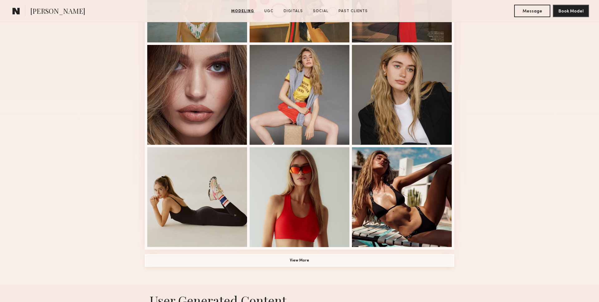
click at [218, 255] on button "View More" at bounding box center [299, 260] width 309 height 12
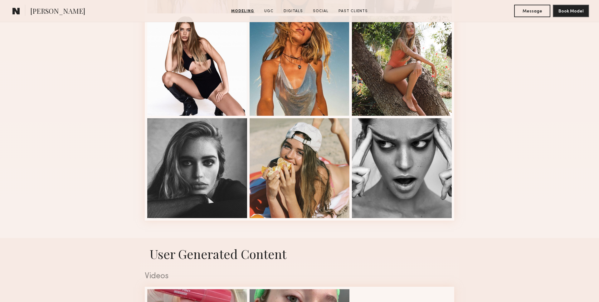
scroll to position [795, 0]
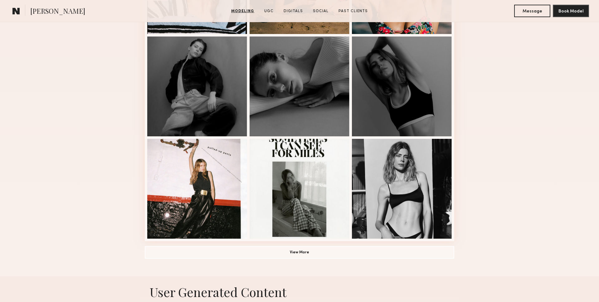
scroll to position [381, 0]
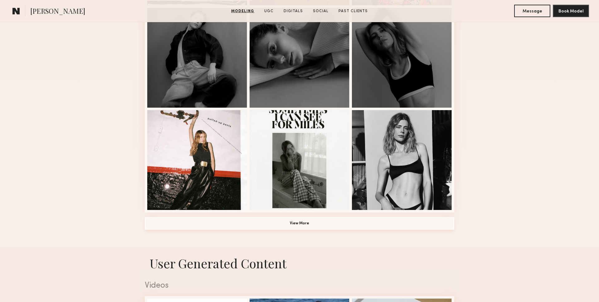
click at [289, 218] on button "View More" at bounding box center [299, 223] width 309 height 12
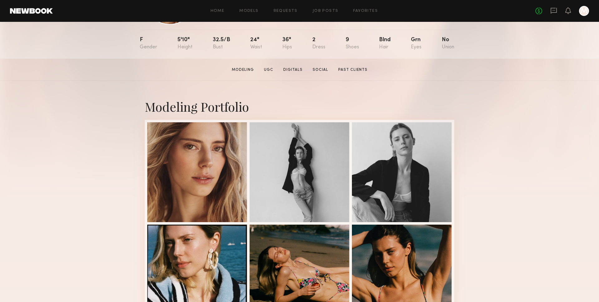
scroll to position [102, 0]
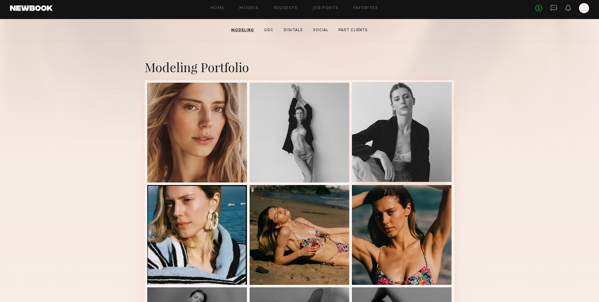
click at [401, 135] on div at bounding box center [402, 132] width 100 height 100
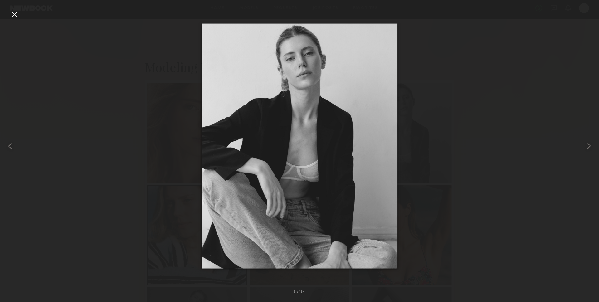
click at [493, 139] on div at bounding box center [299, 146] width 599 height 272
click at [483, 109] on div at bounding box center [299, 146] width 599 height 272
click at [17, 12] on div at bounding box center [14, 14] width 10 height 10
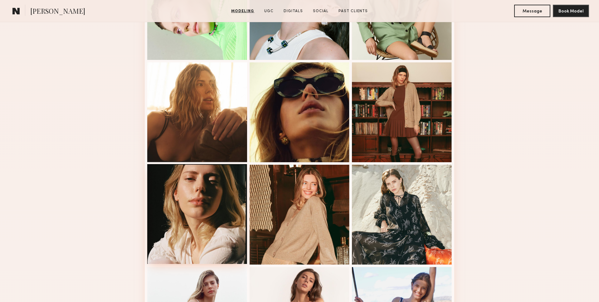
scroll to position [637, 0]
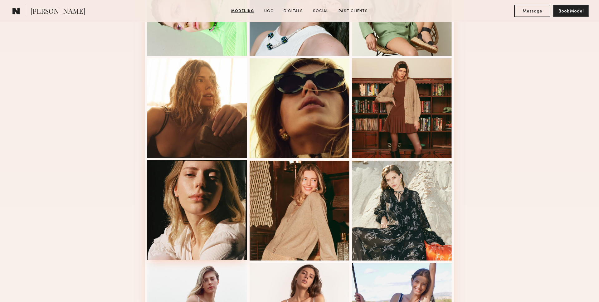
click at [214, 228] on div at bounding box center [197, 210] width 100 height 100
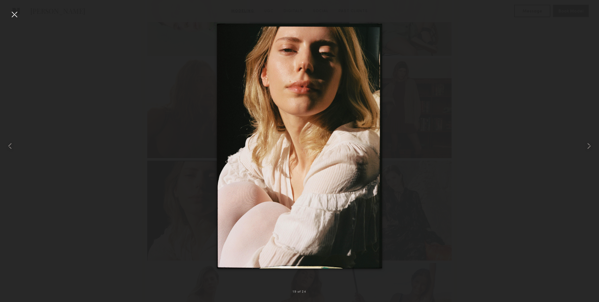
click at [474, 185] on div at bounding box center [299, 146] width 599 height 272
click at [539, 81] on div at bounding box center [299, 146] width 599 height 272
click at [12, 12] on div at bounding box center [14, 14] width 10 height 10
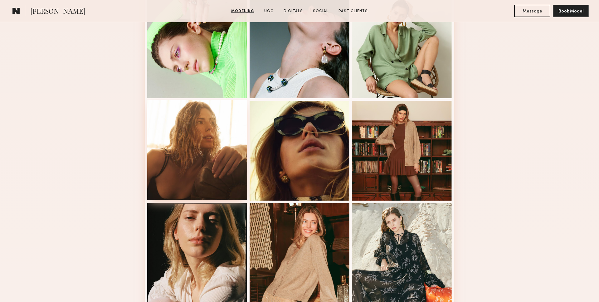
scroll to position [598, 0]
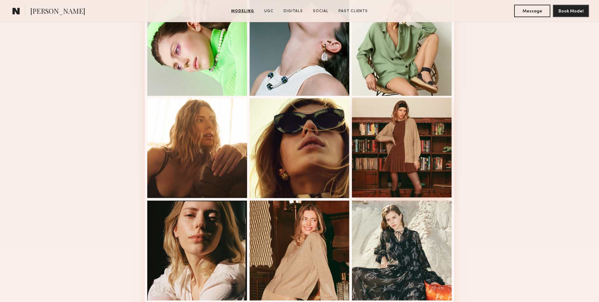
click at [374, 148] on div at bounding box center [402, 148] width 100 height 100
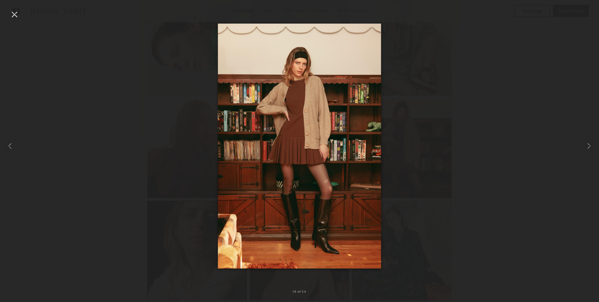
click at [15, 11] on div at bounding box center [14, 14] width 10 height 10
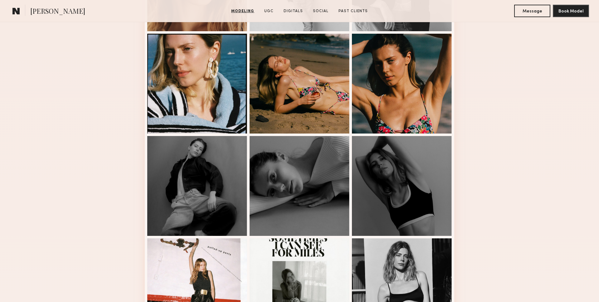
scroll to position [252, 0]
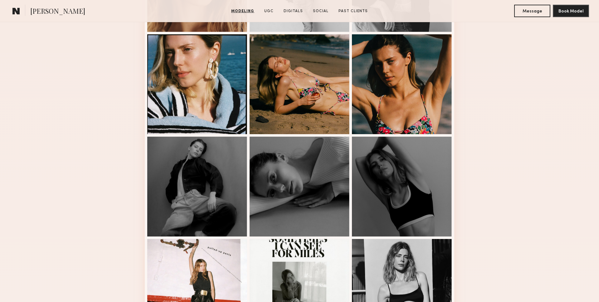
click at [203, 204] on div at bounding box center [197, 187] width 100 height 100
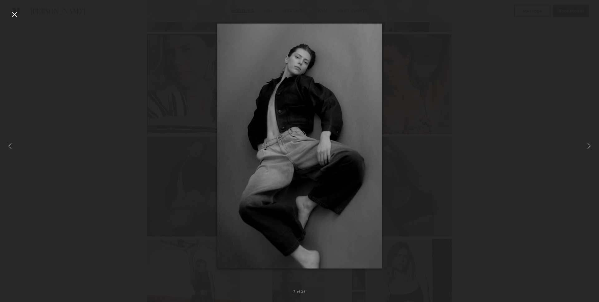
click at [17, 15] on div at bounding box center [14, 14] width 10 height 10
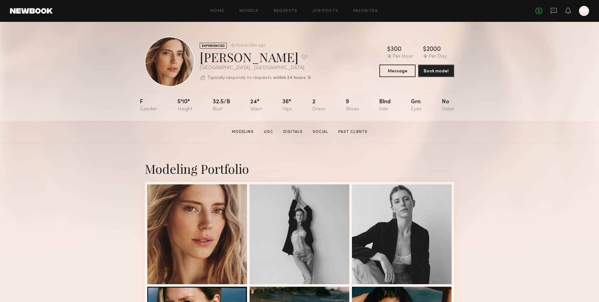
scroll to position [117, 0]
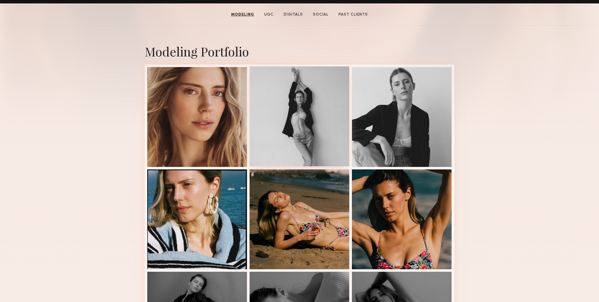
click at [337, 122] on div at bounding box center [300, 116] width 100 height 100
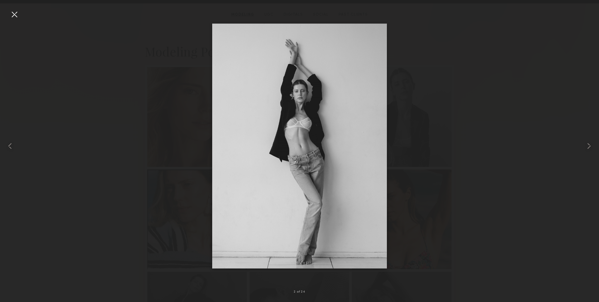
click at [499, 168] on div at bounding box center [299, 146] width 599 height 272
click at [12, 15] on div at bounding box center [14, 14] width 10 height 10
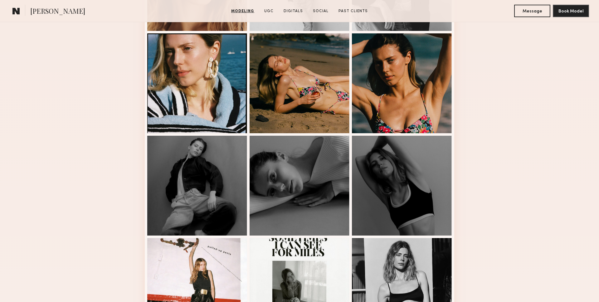
scroll to position [254, 0]
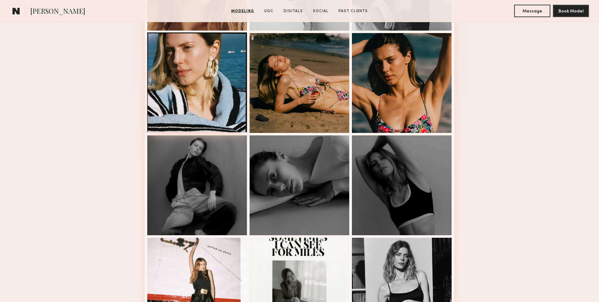
click at [180, 110] on div at bounding box center [197, 82] width 100 height 100
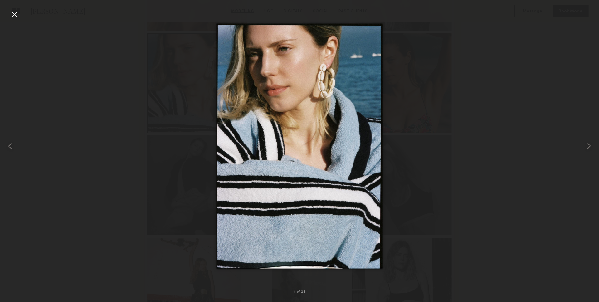
click at [162, 128] on div at bounding box center [299, 146] width 599 height 272
click at [397, 62] on div at bounding box center [299, 146] width 599 height 272
click at [15, 9] on nb-gallery-light "4 of 24" at bounding box center [299, 151] width 599 height 302
click at [14, 17] on div at bounding box center [14, 14] width 10 height 10
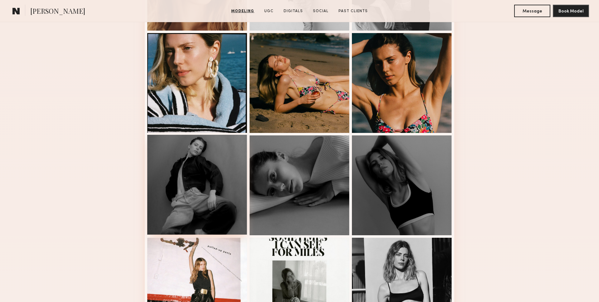
click at [170, 197] on div at bounding box center [197, 185] width 100 height 100
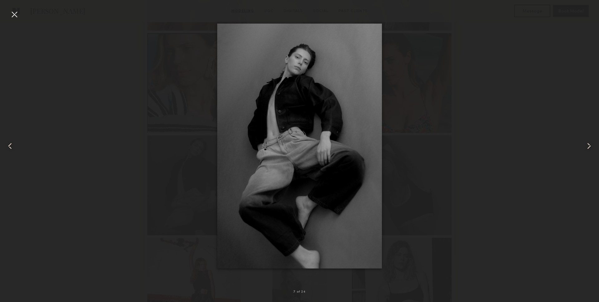
click at [66, 207] on div at bounding box center [299, 146] width 599 height 272
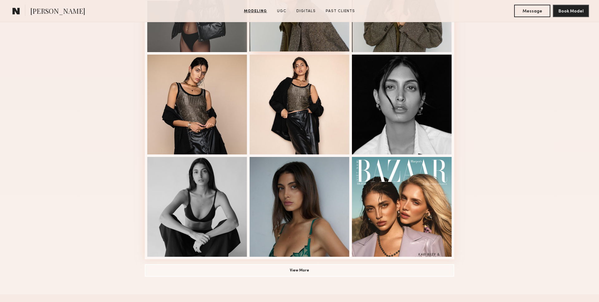
scroll to position [433, 0]
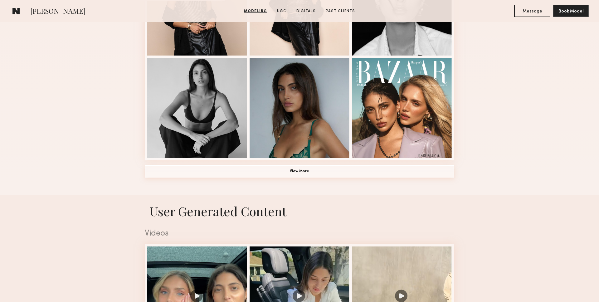
click at [264, 168] on button "View More" at bounding box center [299, 171] width 309 height 12
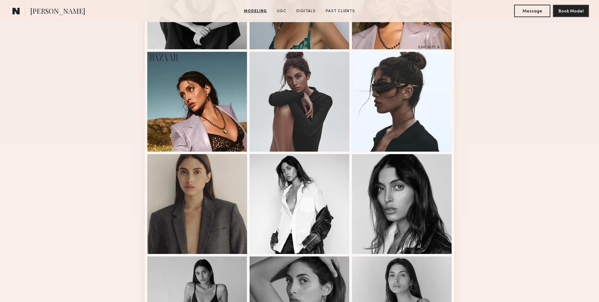
scroll to position [382, 0]
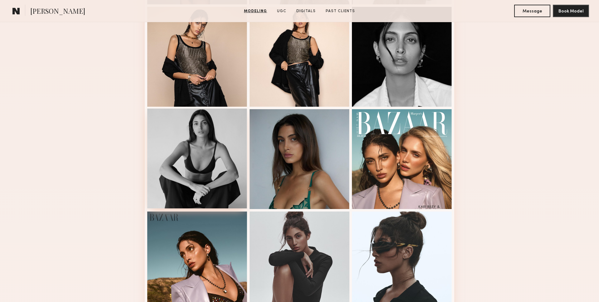
click at [191, 146] on div at bounding box center [197, 159] width 100 height 100
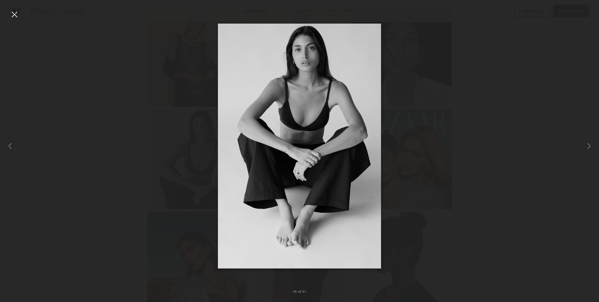
click at [502, 229] on div at bounding box center [299, 146] width 599 height 272
click at [493, 211] on div at bounding box center [299, 146] width 599 height 272
click at [14, 16] on div at bounding box center [14, 14] width 10 height 10
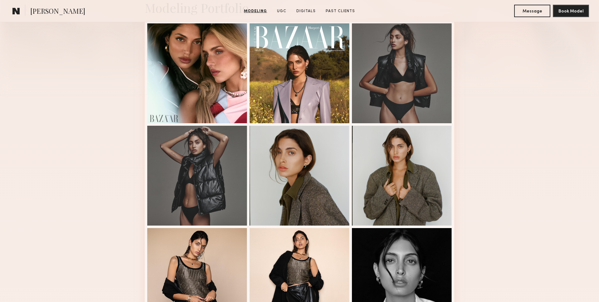
scroll to position [154, 0]
